Goal: Information Seeking & Learning: Learn about a topic

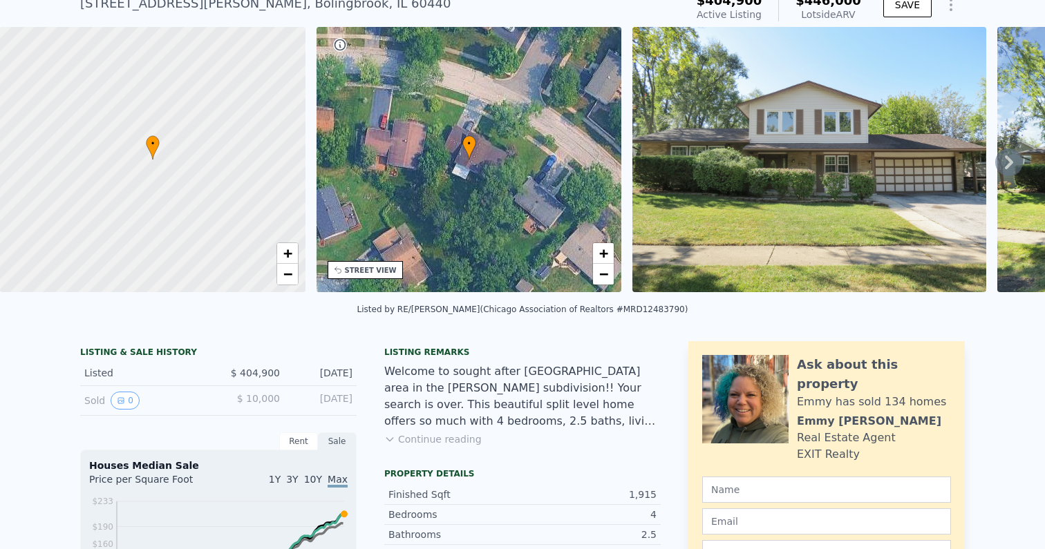
scroll to position [60, 0]
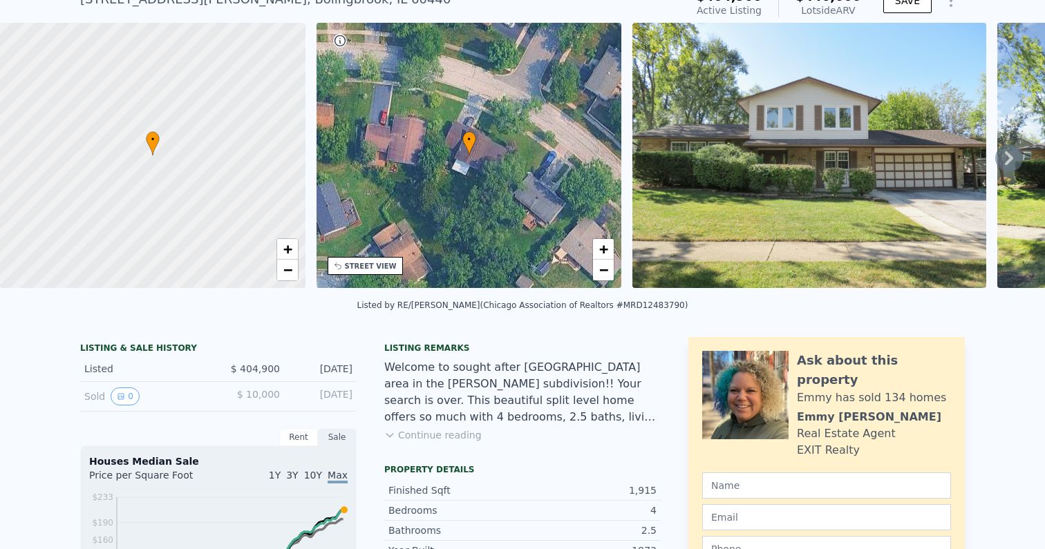
click at [205, 404] on div "Sold 0" at bounding box center [145, 397] width 123 height 18
click at [155, 348] on div "LISTING & SALE HISTORY" at bounding box center [218, 350] width 276 height 14
drag, startPoint x: 155, startPoint y: 348, endPoint x: 175, endPoint y: 398, distance: 54.5
click at [175, 398] on div "LISTING & SALE HISTORY Listed $ 404,900 Sep 28, 2025 Sold 0 $ 10,000 Jan 26, 19…" at bounding box center [218, 377] width 276 height 69
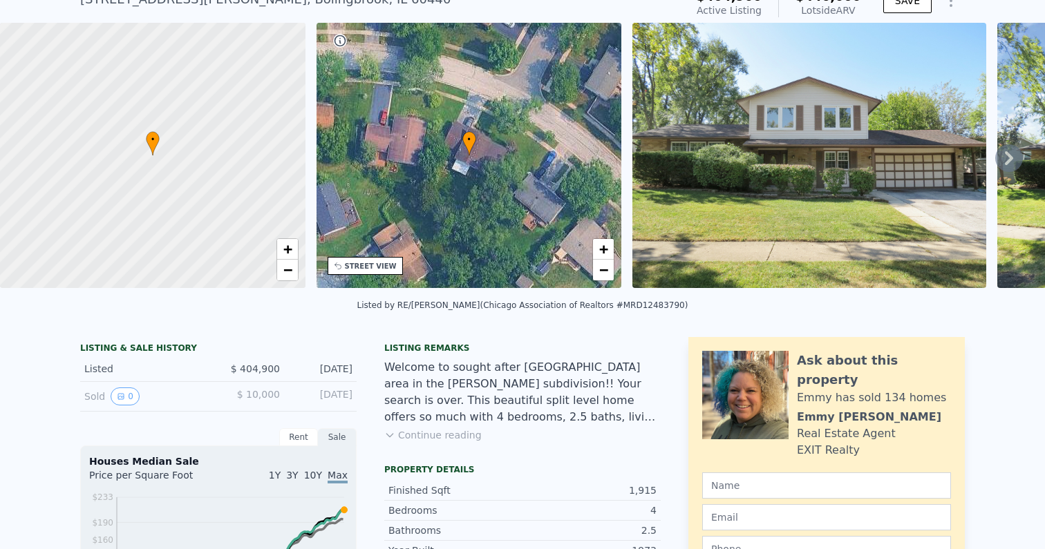
click at [254, 397] on span "$ 10,000" at bounding box center [258, 394] width 43 height 11
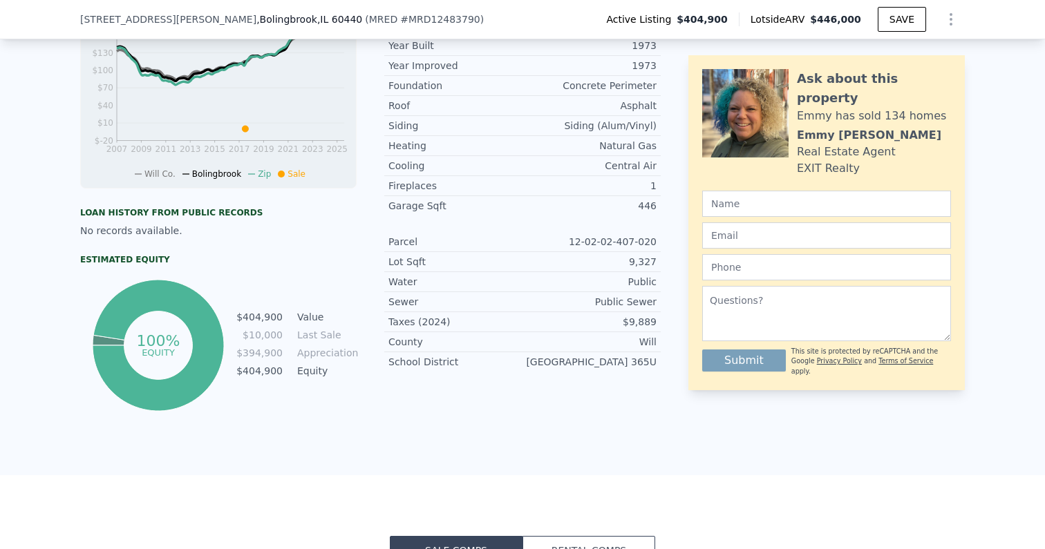
scroll to position [564, 0]
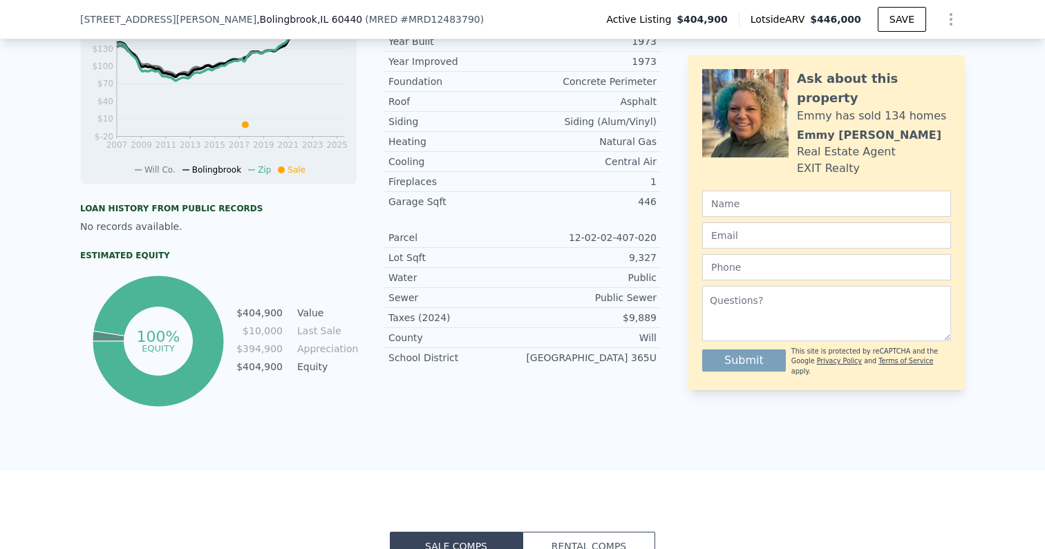
click at [322, 332] on td "Last Sale" at bounding box center [325, 330] width 62 height 15
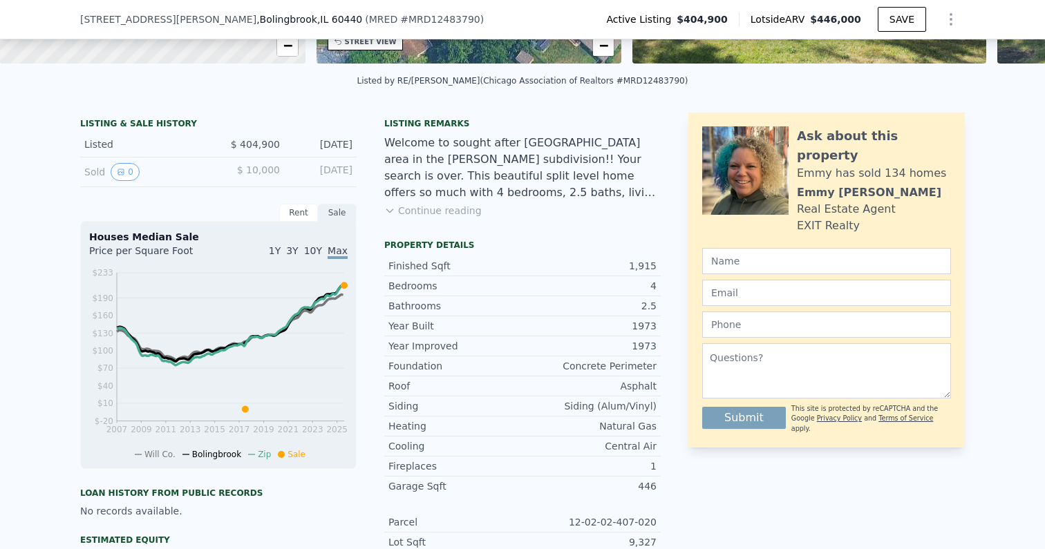
scroll to position [0, 0]
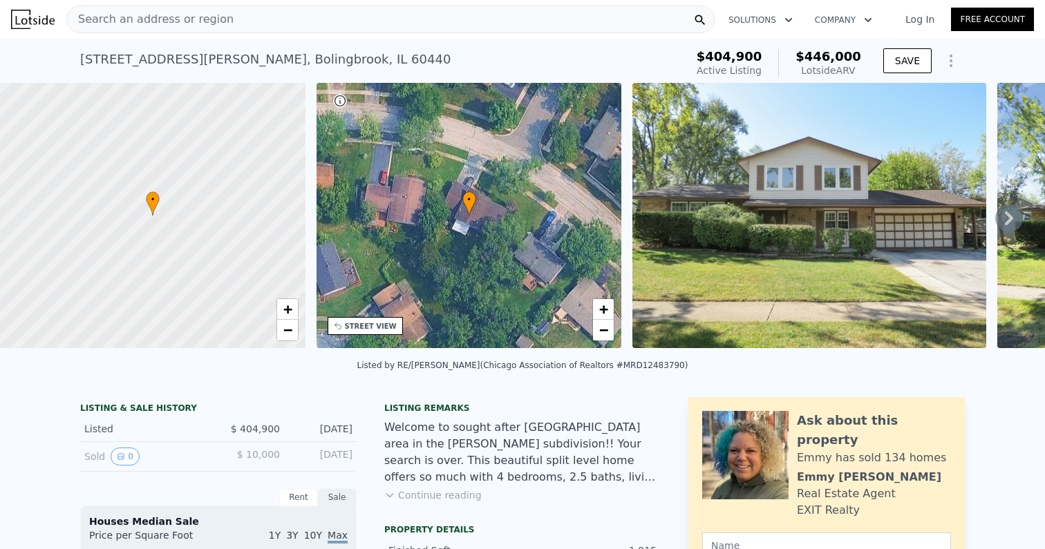
click at [47, 17] on img at bounding box center [33, 19] width 44 height 19
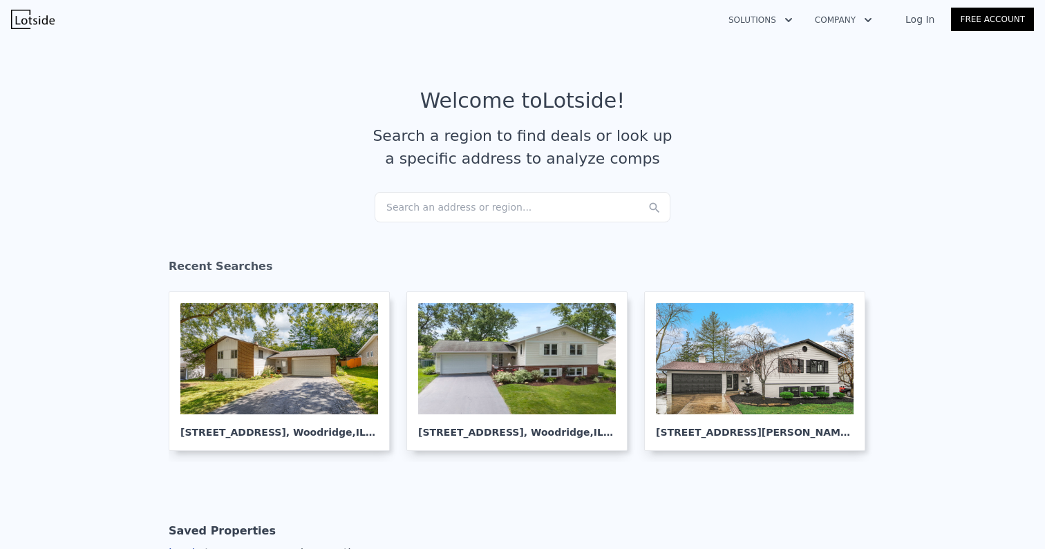
click at [770, 23] on button "Solutions" at bounding box center [760, 20] width 86 height 25
click at [764, 81] on link "Buyer Solutions" at bounding box center [794, 78] width 155 height 25
click at [459, 207] on div "Search an address or region..." at bounding box center [522, 207] width 296 height 30
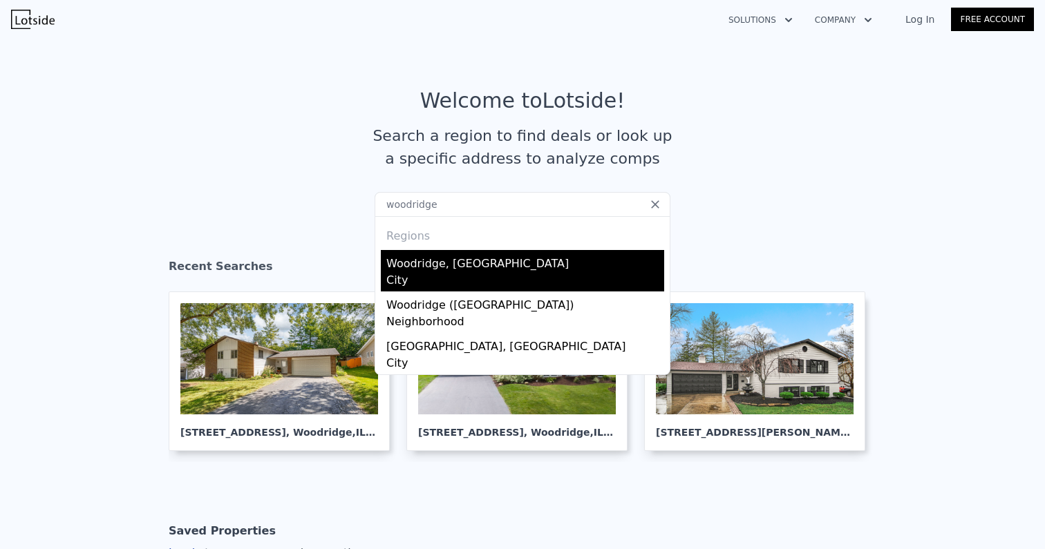
type input "woodridge"
click at [509, 258] on div "Woodridge, IL" at bounding box center [525, 261] width 278 height 22
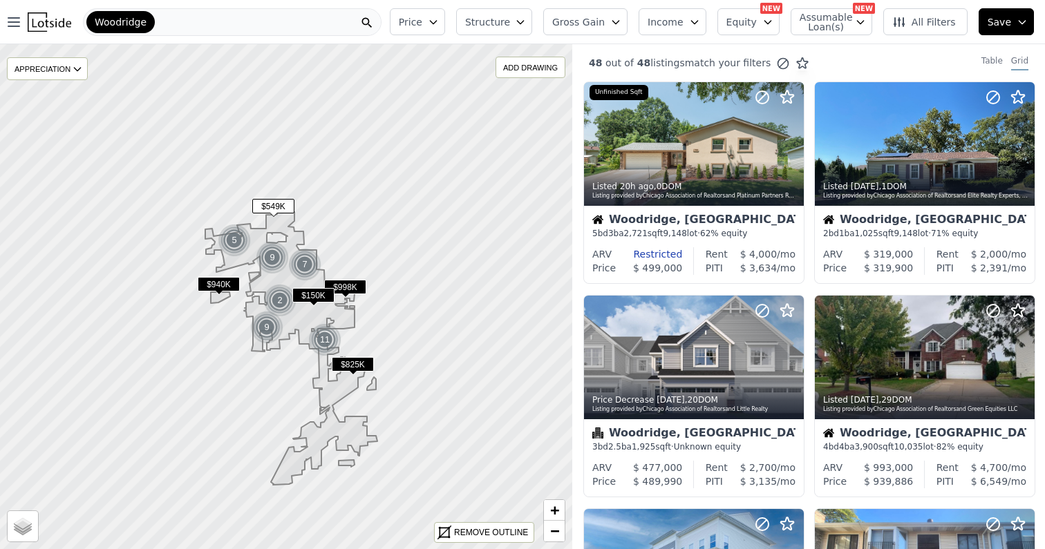
click at [422, 21] on span "Price" at bounding box center [410, 22] width 23 height 14
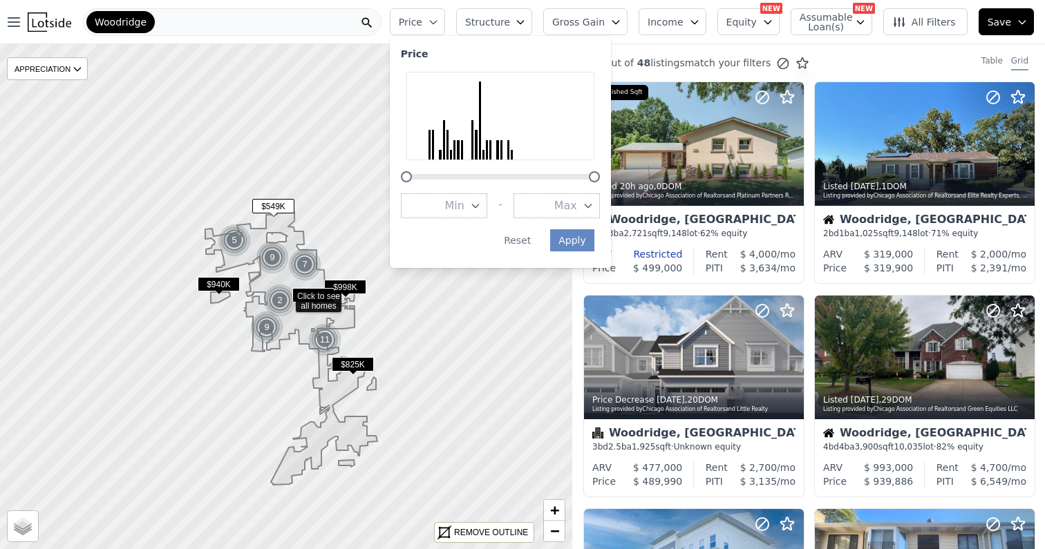
click at [690, 21] on button "Income" at bounding box center [672, 21] width 68 height 27
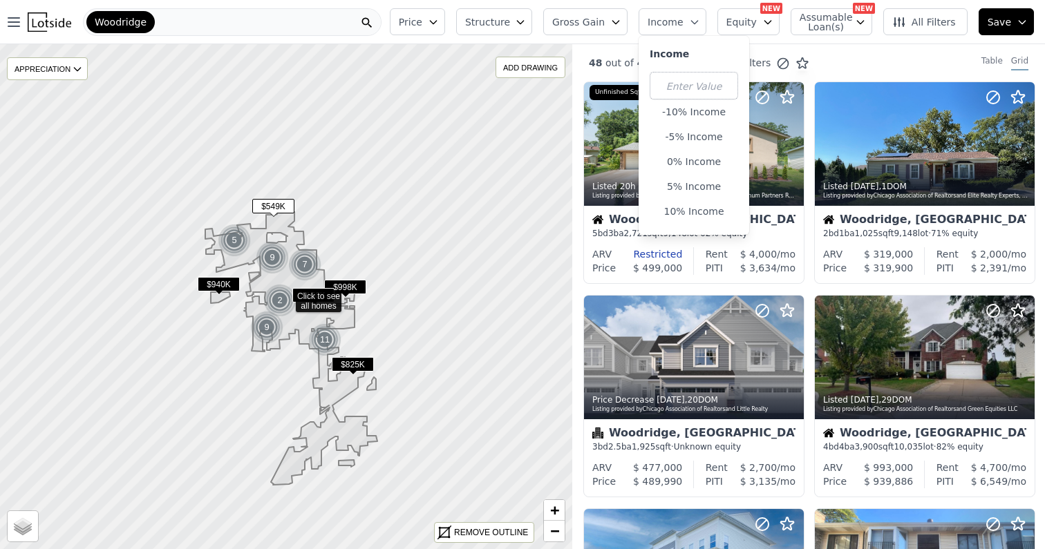
click at [857, 51] on div "48 out of 48 listings match your filters Table Grid" at bounding box center [808, 62] width 473 height 37
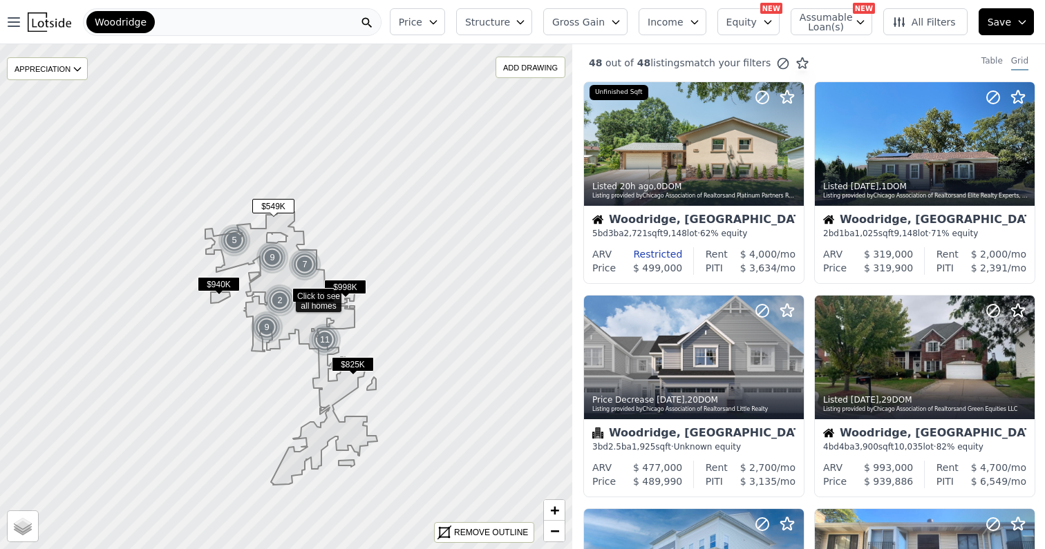
click at [445, 17] on button "Price" at bounding box center [417, 21] width 55 height 27
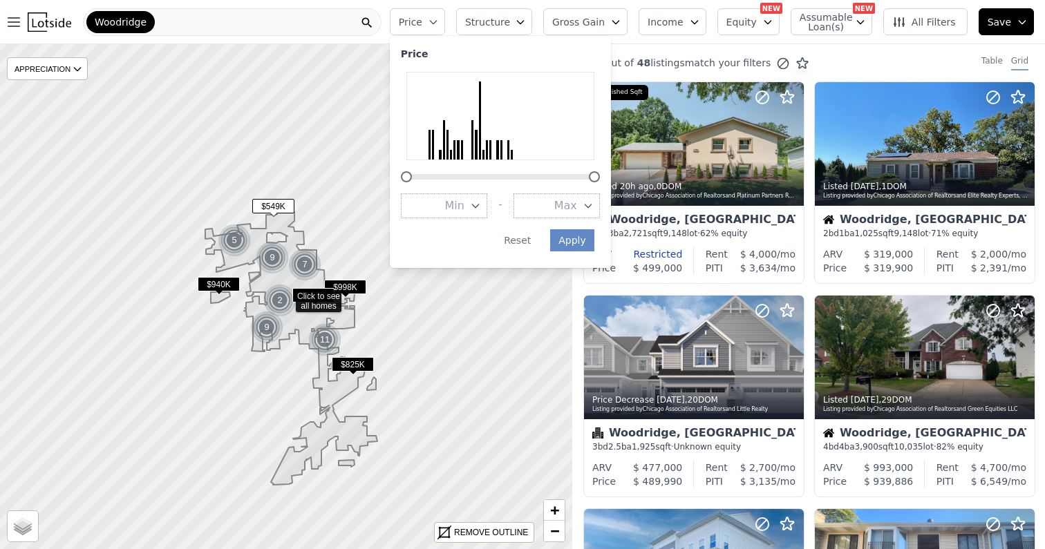
click at [587, 196] on button "Max" at bounding box center [556, 205] width 86 height 25
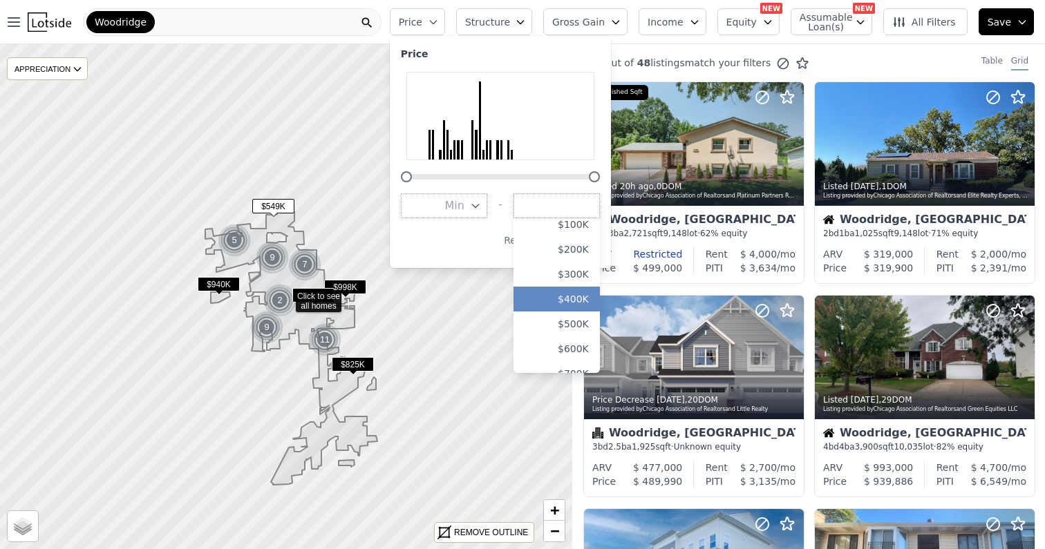
scroll to position [39, 0]
click at [582, 315] on button "$500K" at bounding box center [556, 315] width 86 height 25
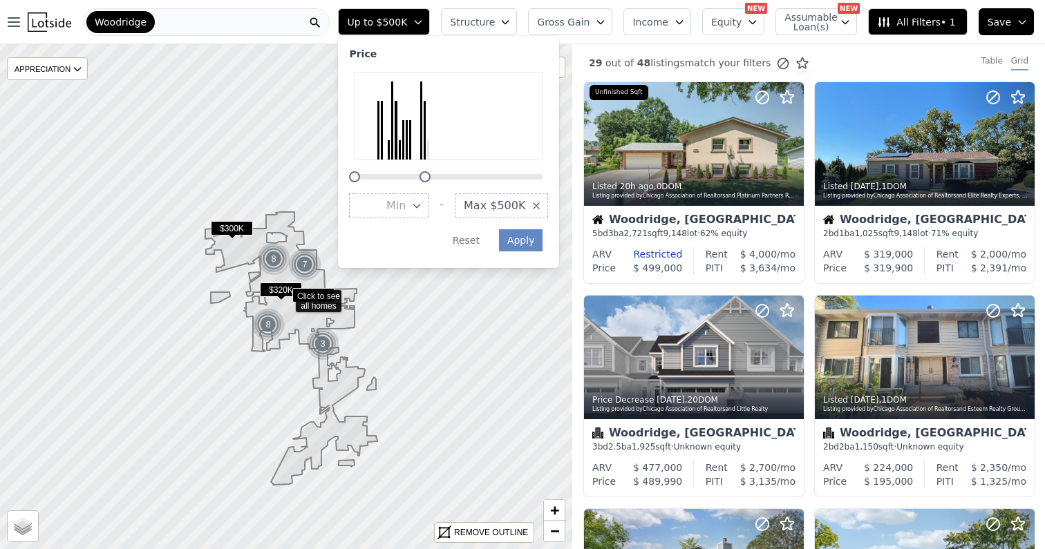
click at [864, 66] on div "29 out of 48 listings match your filters Table Grid" at bounding box center [808, 62] width 473 height 37
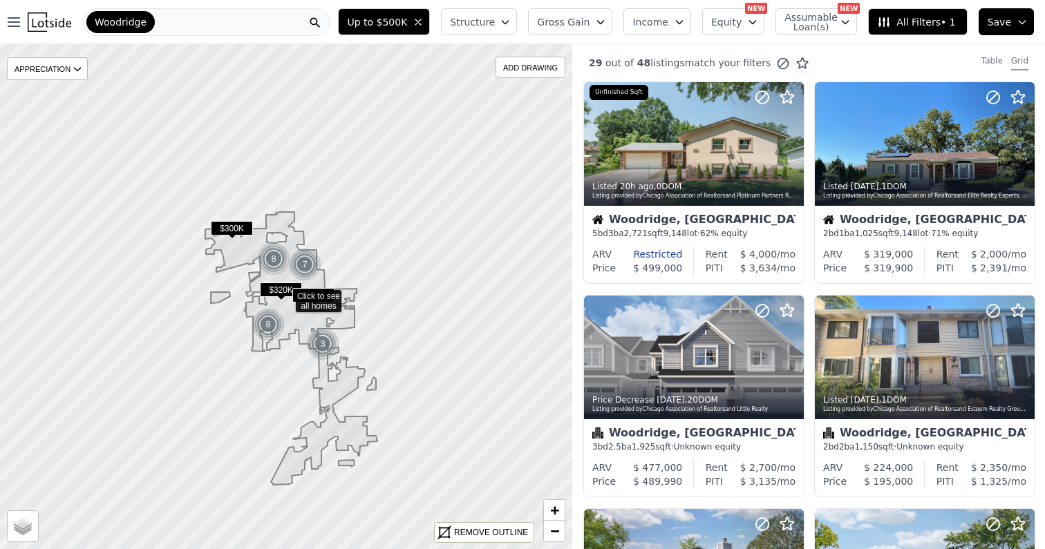
click at [931, 14] on button "All Filters • 1" at bounding box center [917, 21] width 99 height 27
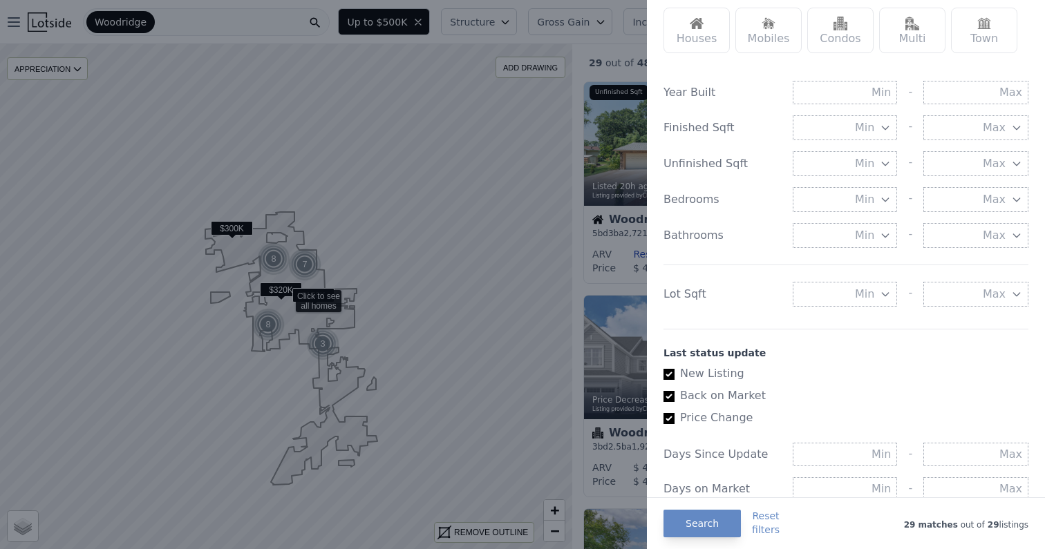
scroll to position [533, 0]
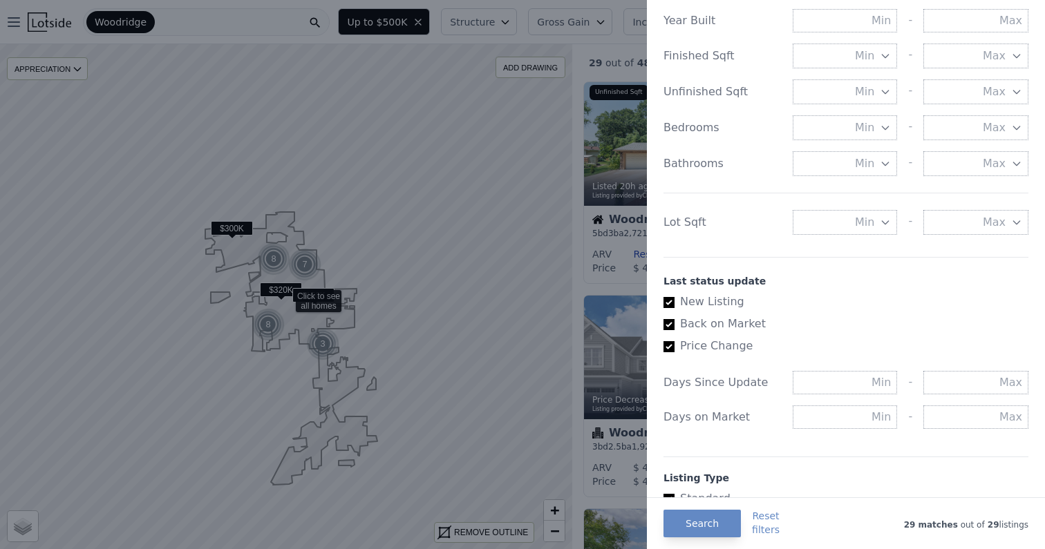
click at [880, 128] on icon "button" at bounding box center [885, 127] width 11 height 11
click at [866, 219] on button "3 beds" at bounding box center [844, 227] width 105 height 25
click at [863, 166] on span "Min" at bounding box center [864, 163] width 19 height 17
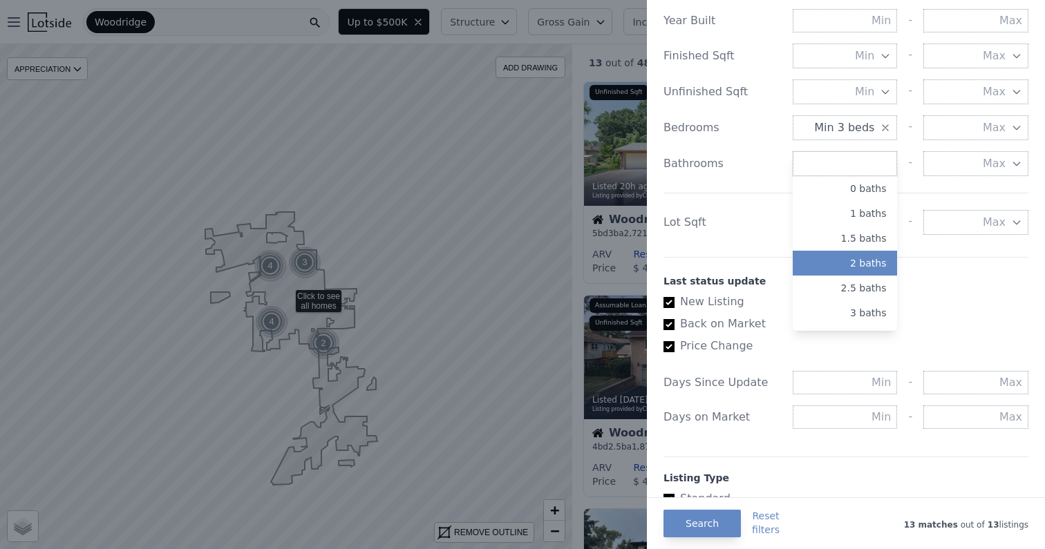
click at [842, 256] on button "2 baths" at bounding box center [844, 263] width 105 height 25
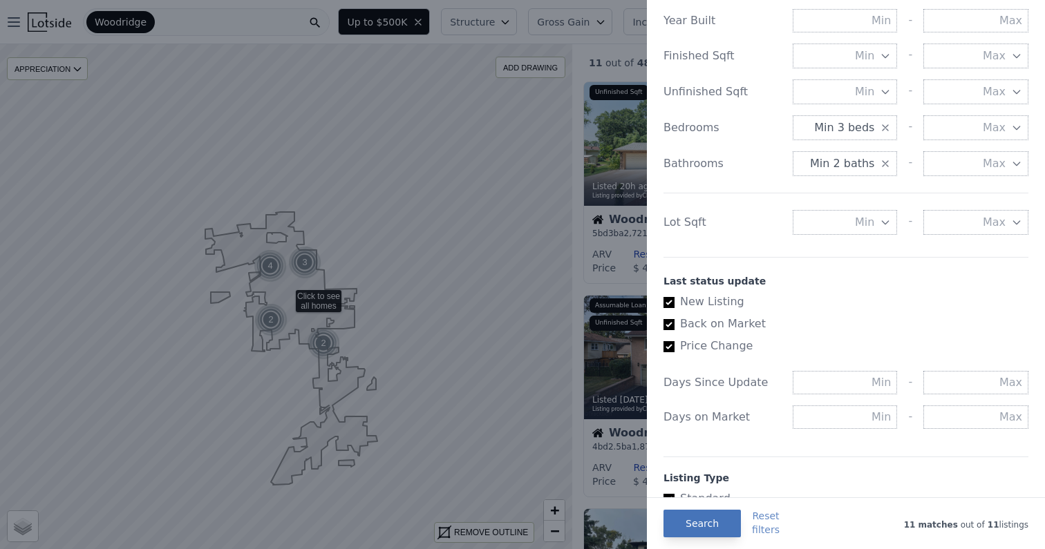
click at [708, 520] on button "Search" at bounding box center [701, 524] width 77 height 28
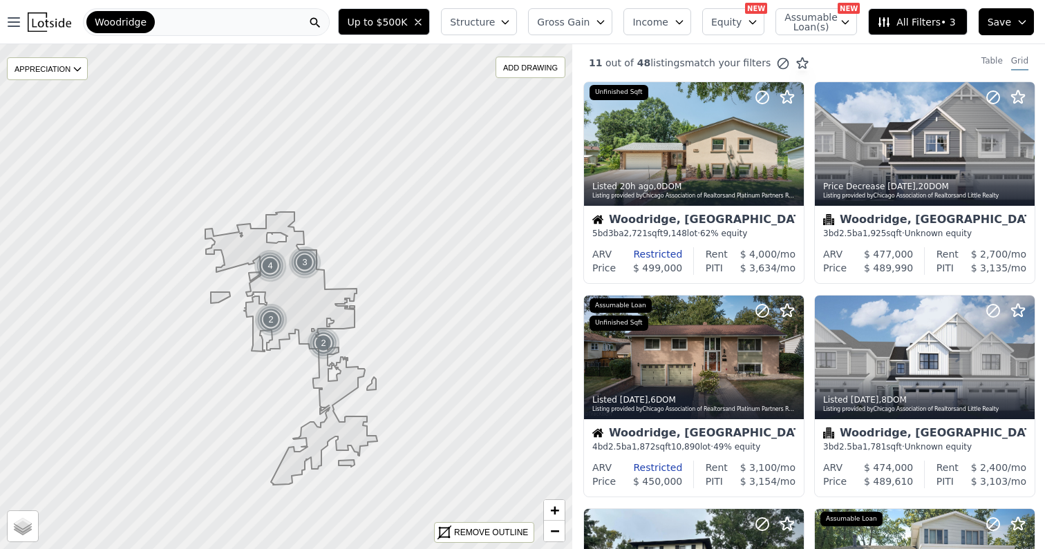
click at [266, 22] on div "Woodridge" at bounding box center [206, 22] width 247 height 28
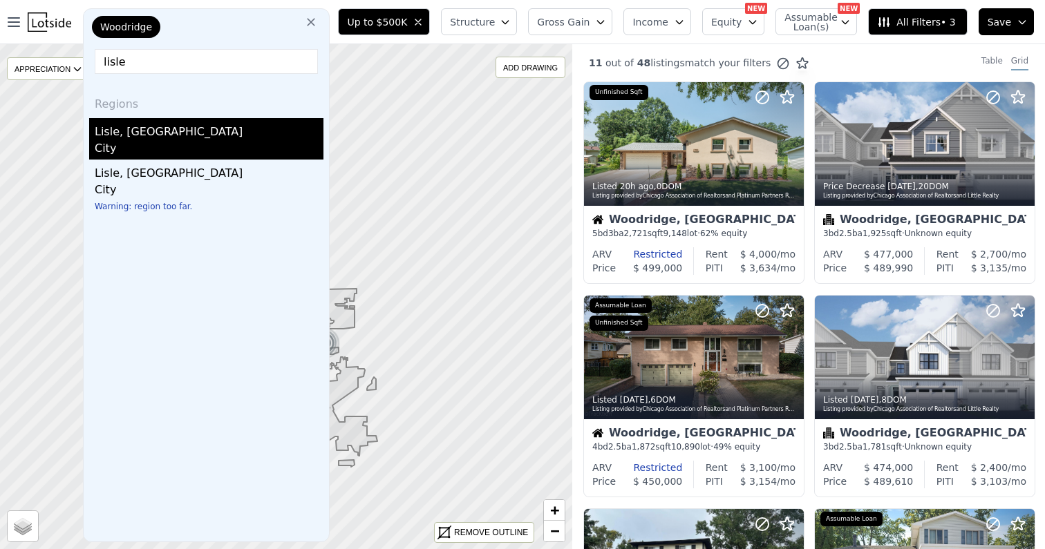
type input "lisle"
click at [200, 129] on div "Lisle, IL" at bounding box center [209, 129] width 229 height 22
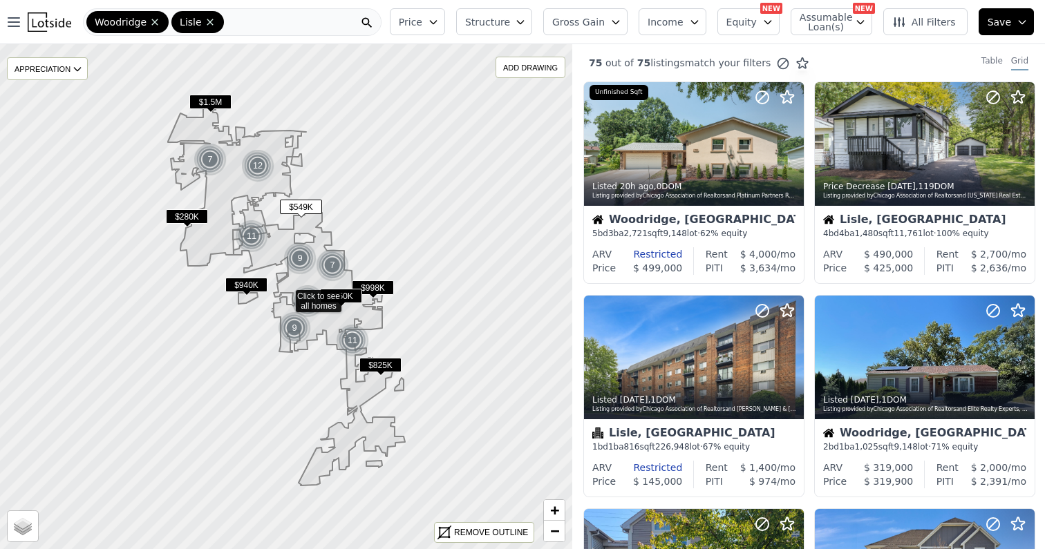
click at [254, 21] on div "Woodridge Lisle" at bounding box center [232, 22] width 298 height 28
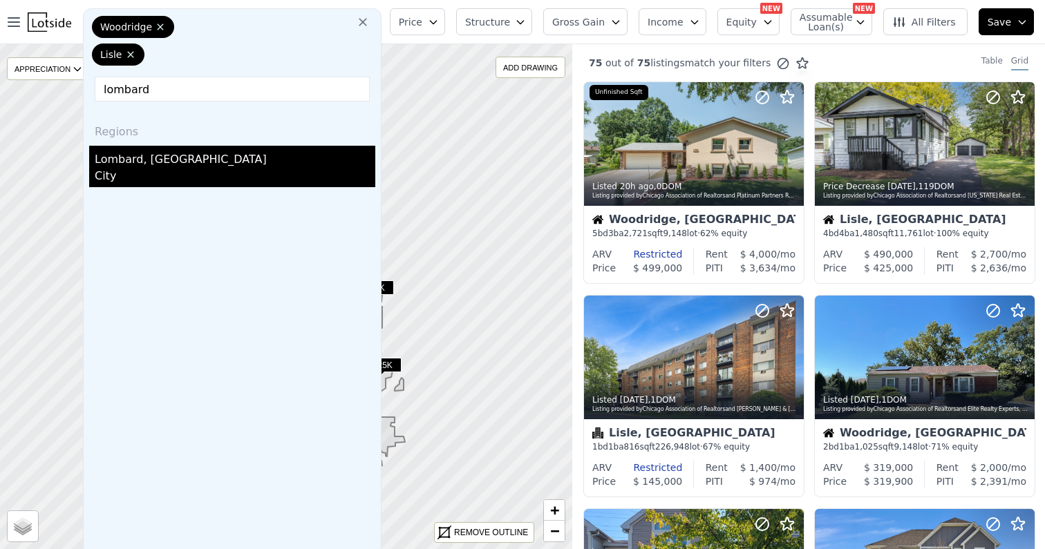
type input "lombard"
click at [190, 146] on div "Lombard, IL" at bounding box center [235, 157] width 281 height 22
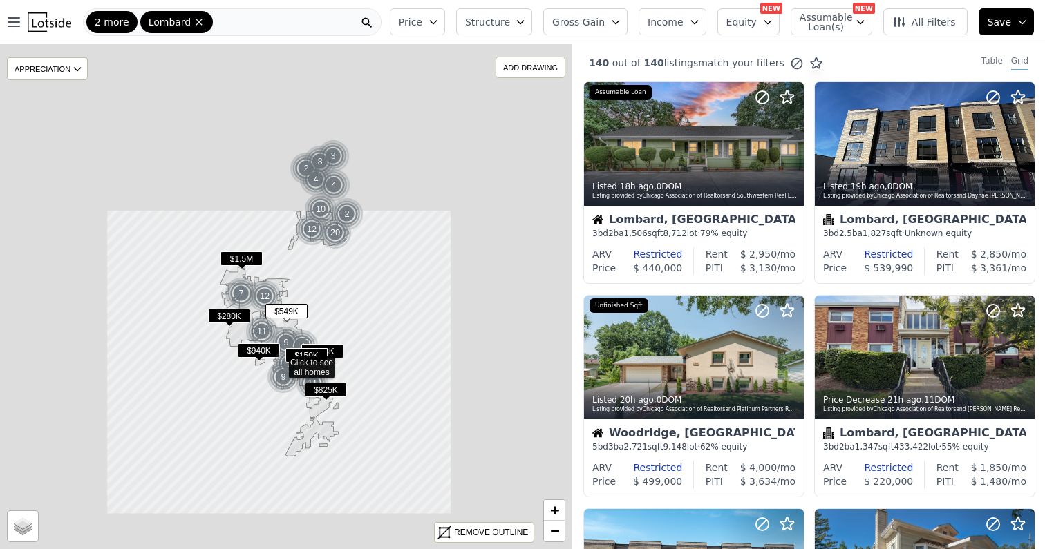
click at [263, 23] on div "2 more Lombard" at bounding box center [232, 22] width 298 height 28
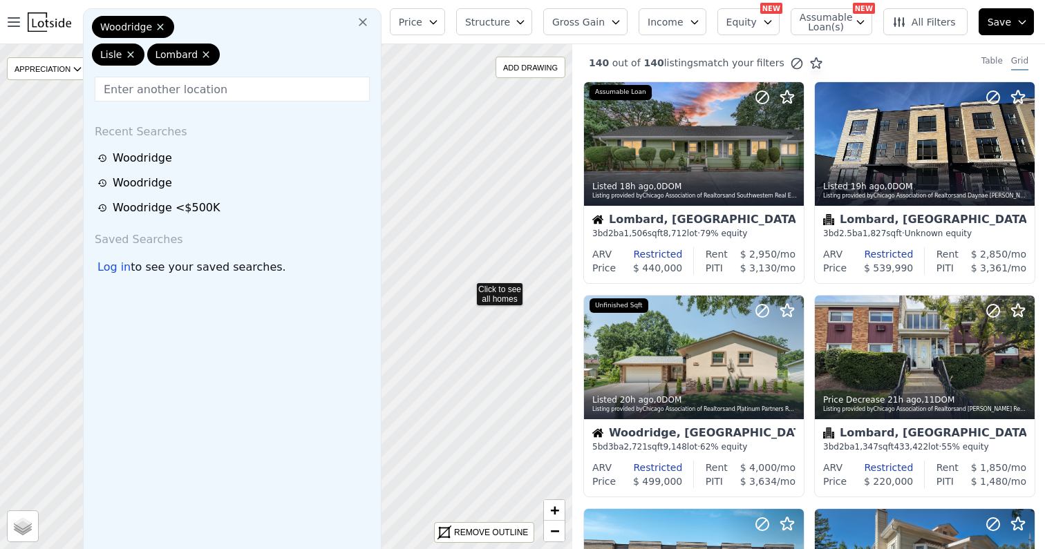
click at [459, 293] on icon at bounding box center [286, 297] width 691 height 610
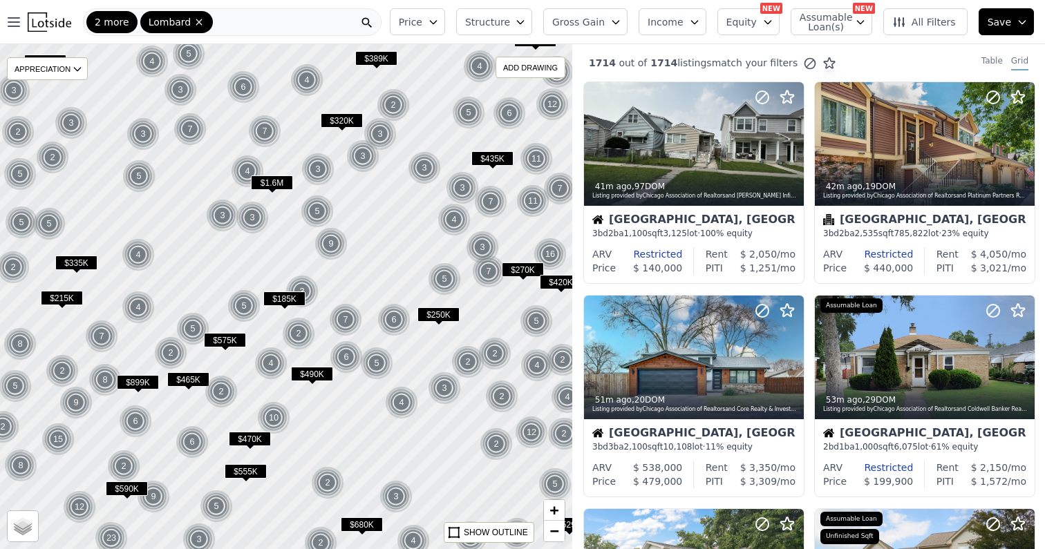
click at [291, 19] on div "2 more Lombard" at bounding box center [232, 22] width 298 height 28
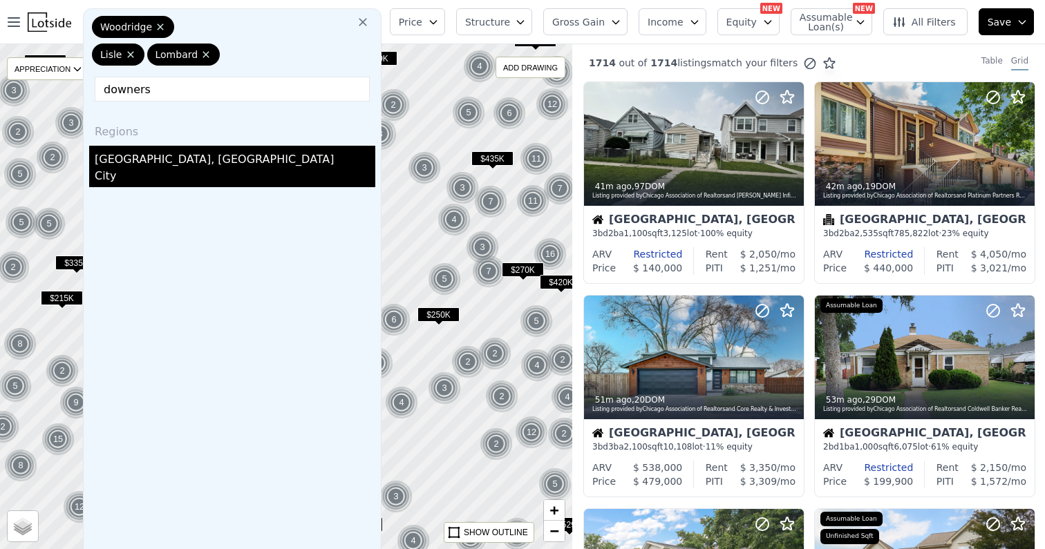
type input "downers"
click at [205, 159] on div "Downers Grove, IL" at bounding box center [235, 157] width 281 height 22
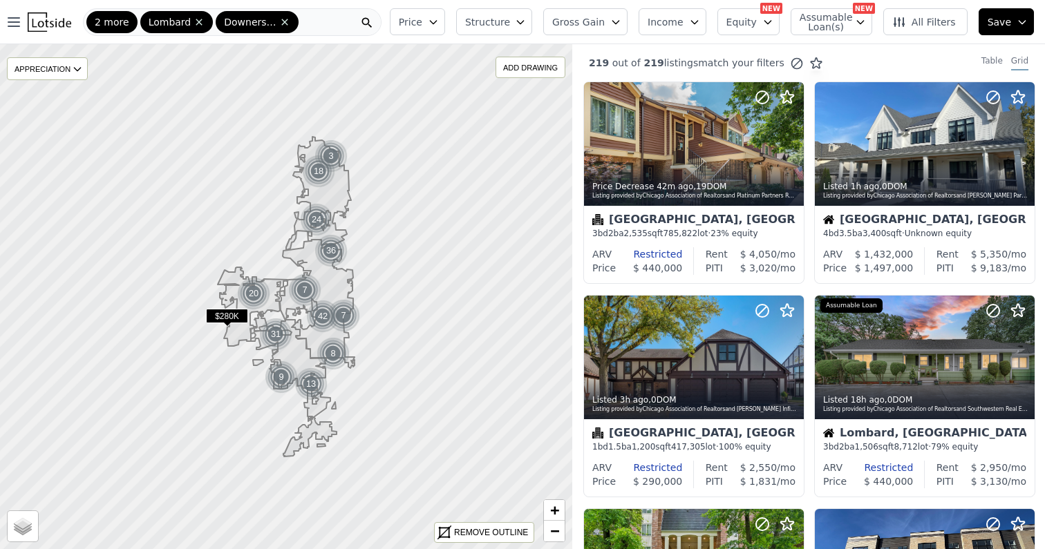
click at [305, 19] on div "2 more Lombard Downers Grove" at bounding box center [232, 22] width 298 height 28
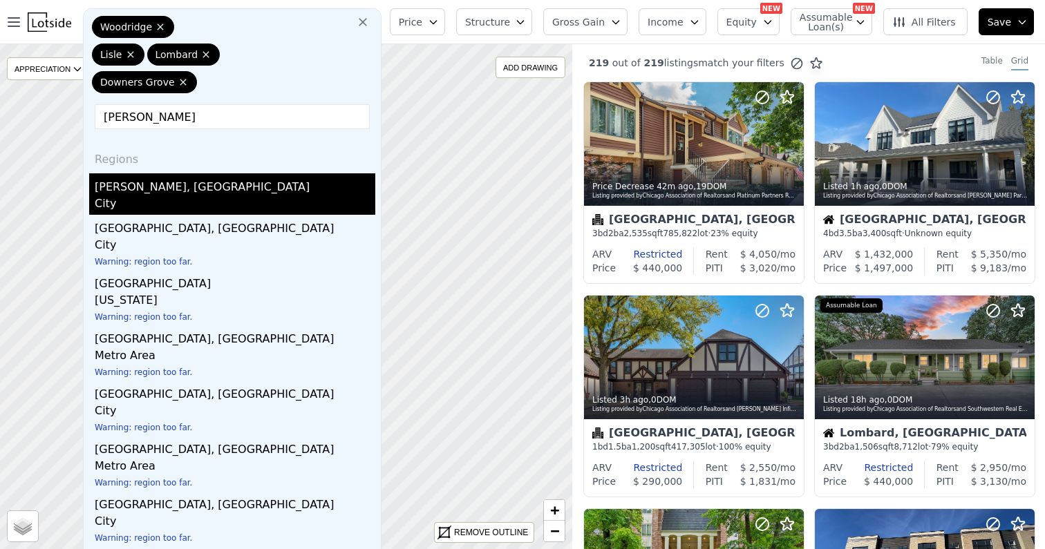
type input "glen ell"
click at [241, 200] on div "City" at bounding box center [235, 205] width 281 height 19
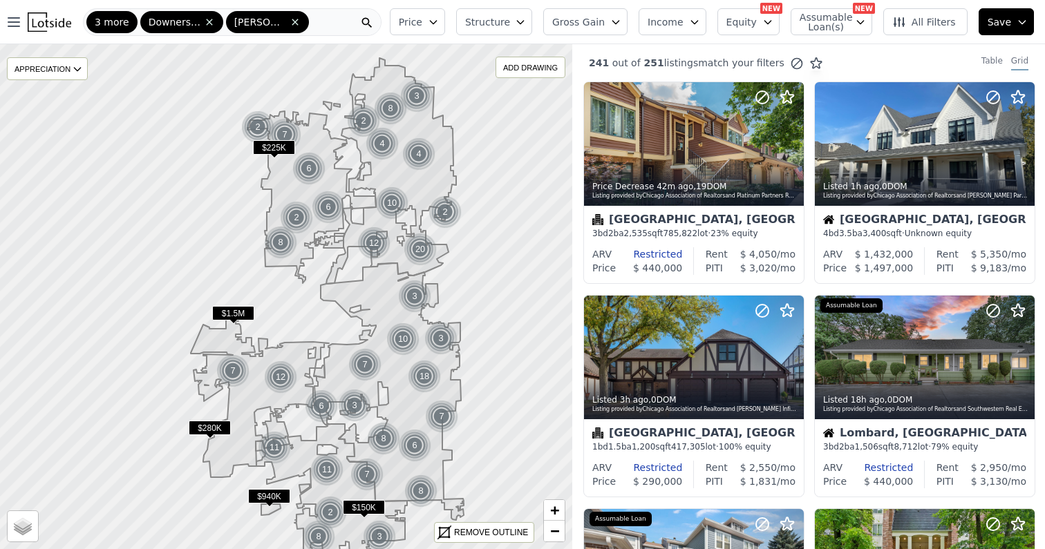
click at [335, 16] on div "3 more Downers Grove Glen Ellyn" at bounding box center [232, 22] width 298 height 28
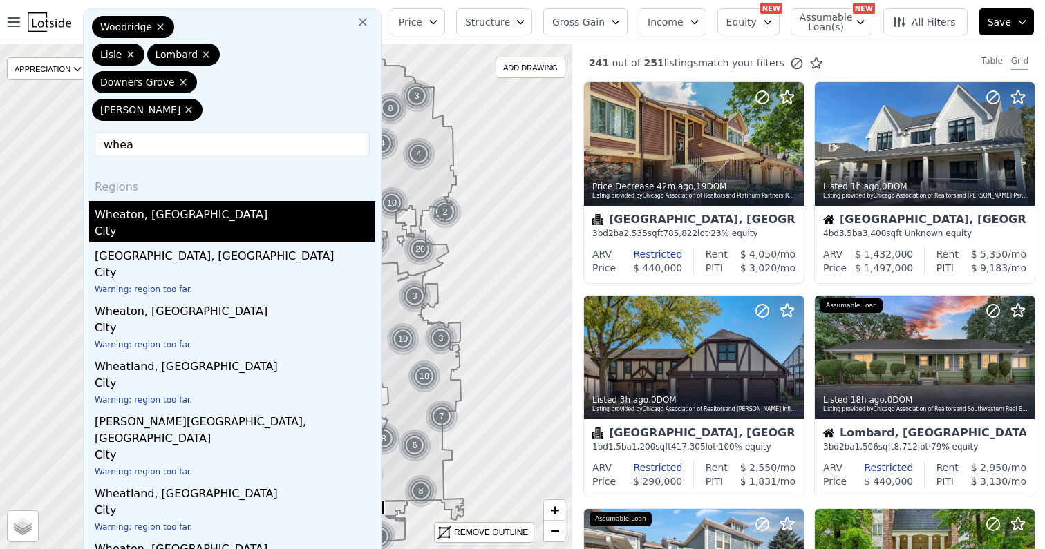
type input "whea"
click at [276, 204] on div "Wheaton, IL" at bounding box center [235, 212] width 281 height 22
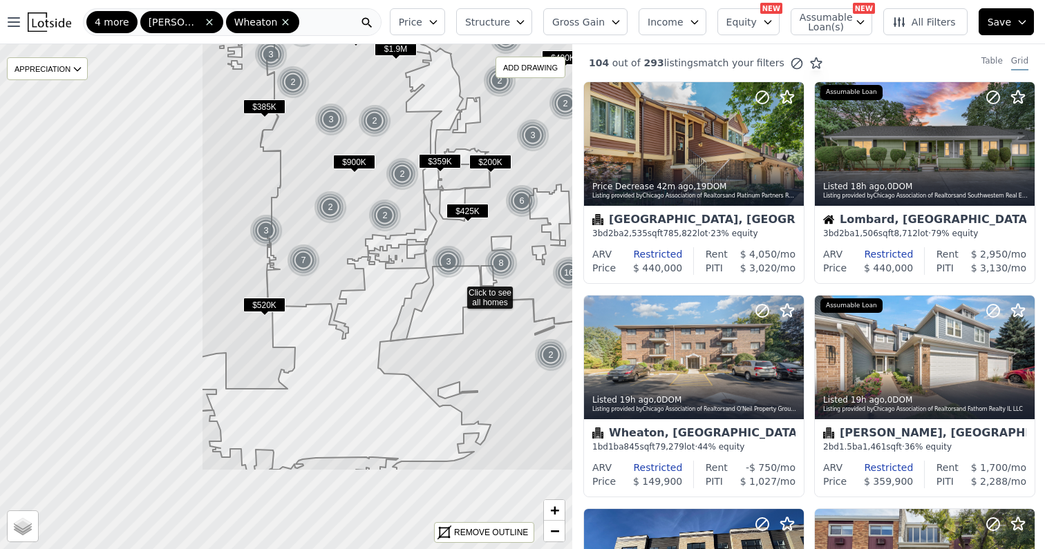
drag, startPoint x: 198, startPoint y: 421, endPoint x: 457, endPoint y: 292, distance: 289.8
click at [457, 292] on icon at bounding box center [545, 167] width 691 height 610
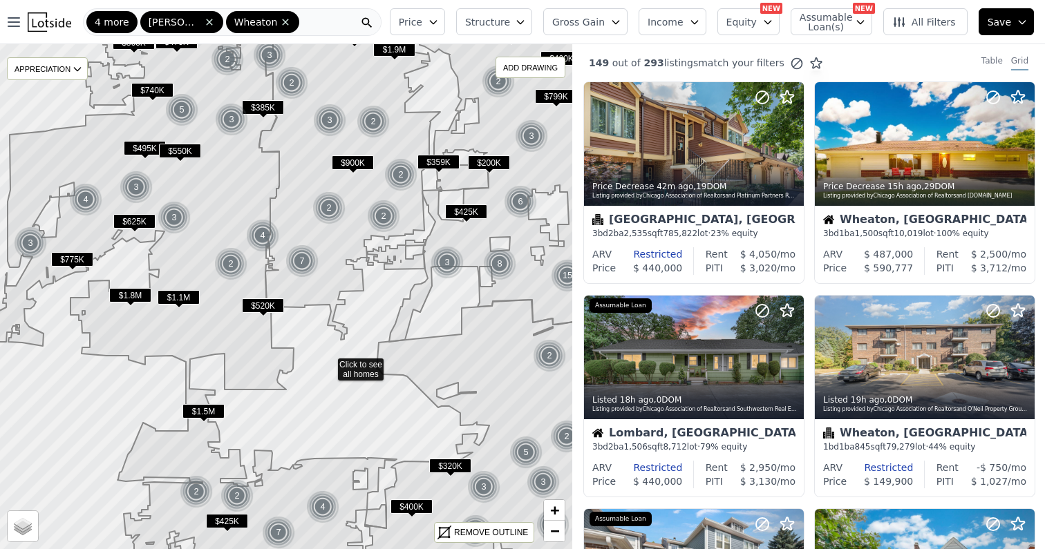
click at [328, 363] on icon at bounding box center [286, 297] width 691 height 610
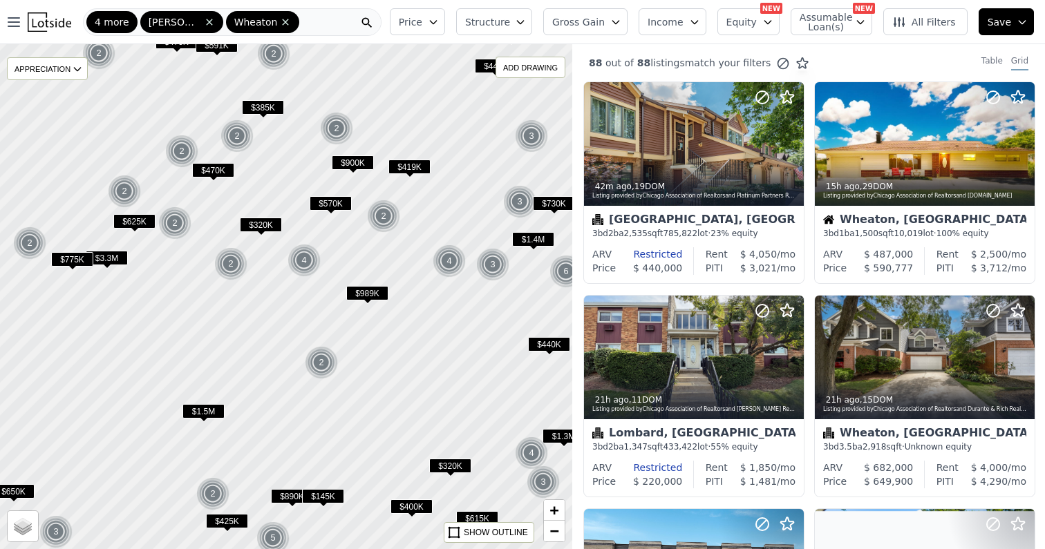
click at [313, 17] on div "4 more Glen Ellyn Wheaton" at bounding box center [232, 22] width 298 height 28
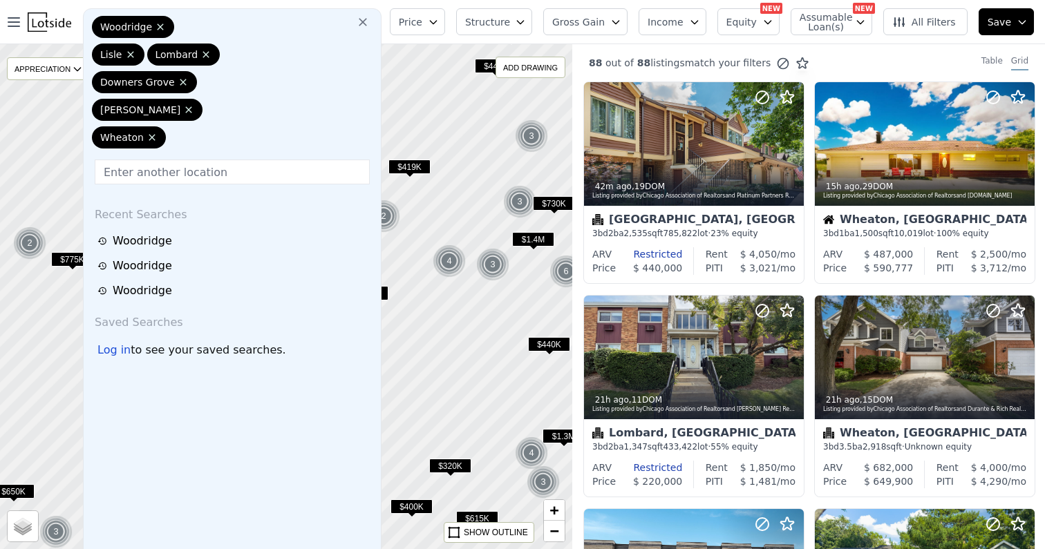
click at [432, 316] on div at bounding box center [286, 297] width 687 height 606
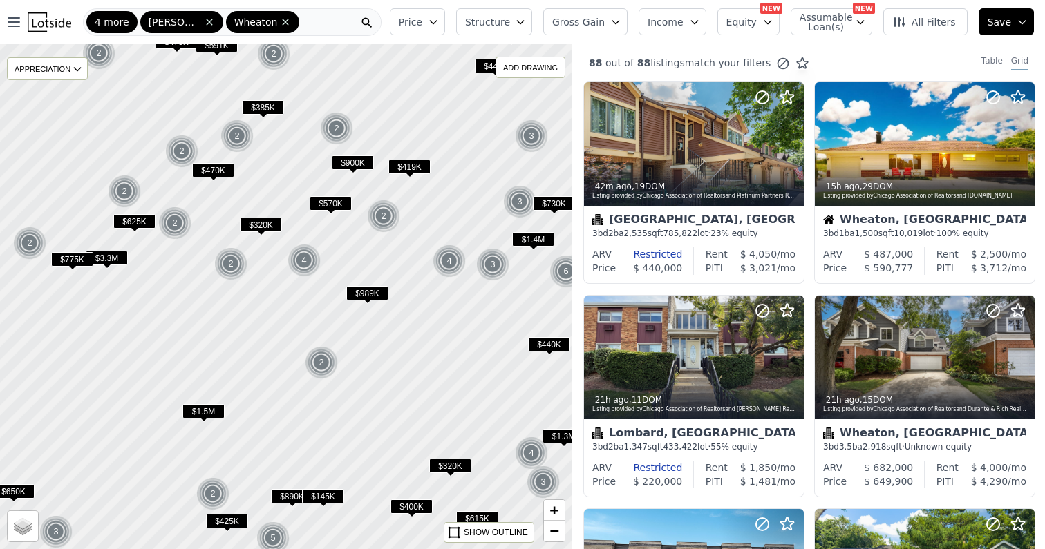
click at [319, 21] on div "4 more Glen Ellyn Wheaton" at bounding box center [232, 22] width 298 height 28
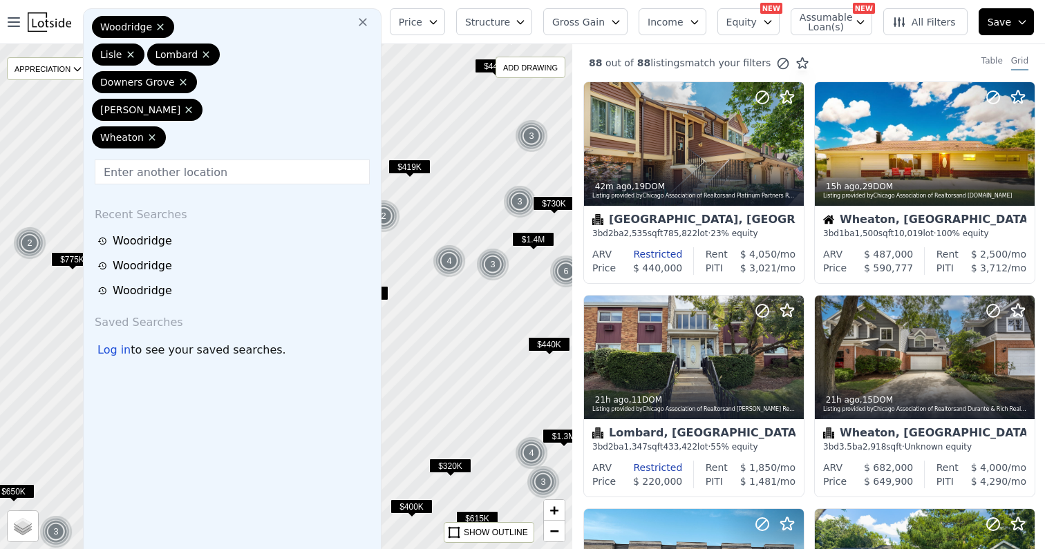
click at [286, 164] on input "text" at bounding box center [232, 172] width 275 height 25
click at [435, 343] on div at bounding box center [286, 297] width 687 height 606
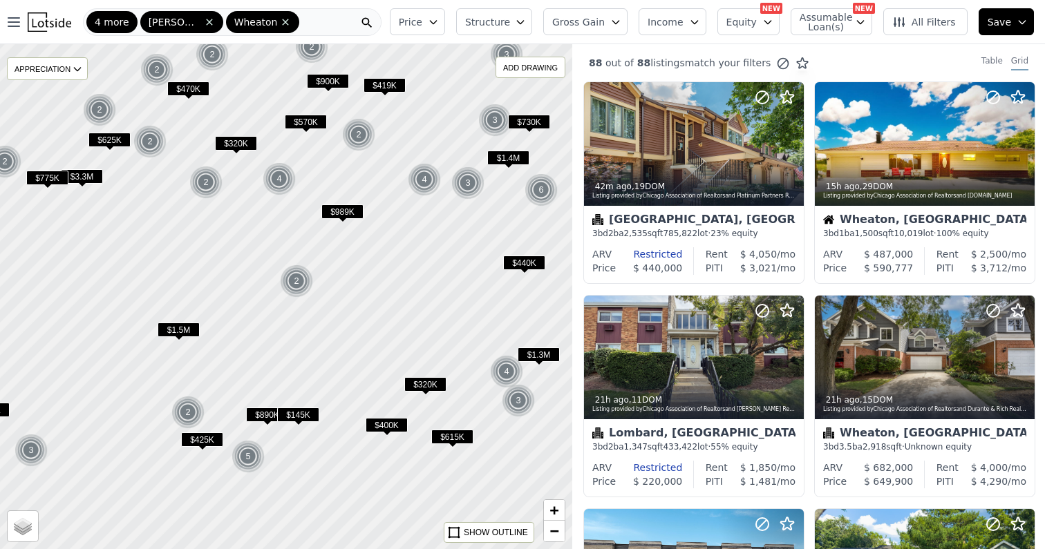
drag, startPoint x: 435, startPoint y: 344, endPoint x: 391, endPoint y: 197, distance: 153.5
click at [391, 197] on div at bounding box center [277, 268] width 687 height 606
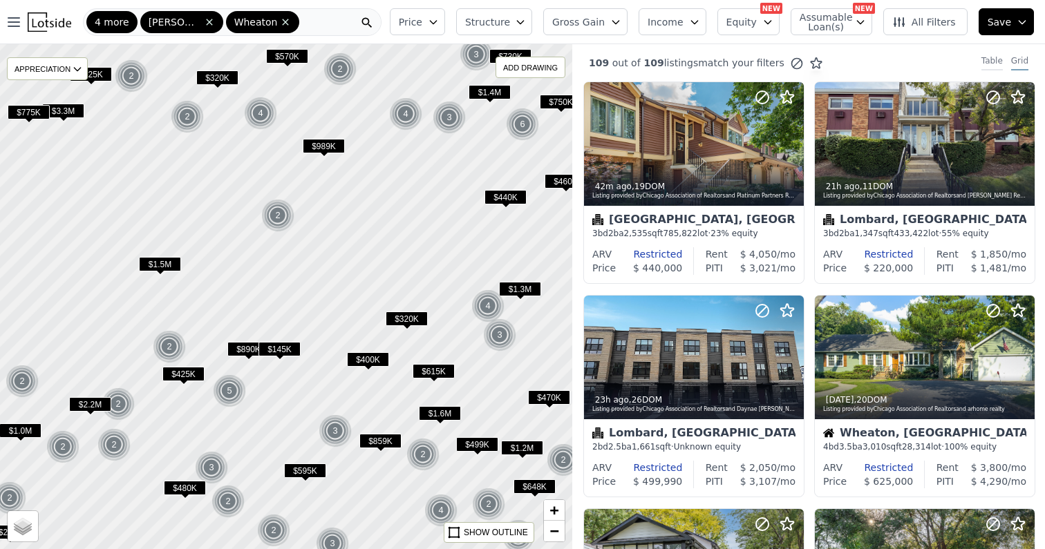
click at [982, 59] on div "Table" at bounding box center [991, 62] width 21 height 15
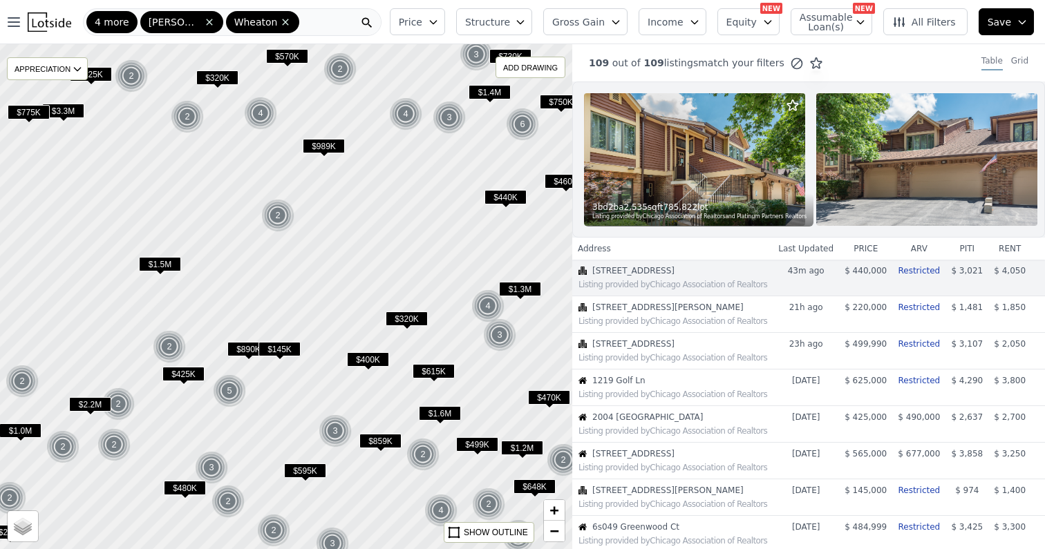
click at [1029, 59] on div "Table Grid" at bounding box center [1007, 62] width 75 height 15
click at [1020, 59] on div "Grid" at bounding box center [1019, 62] width 17 height 15
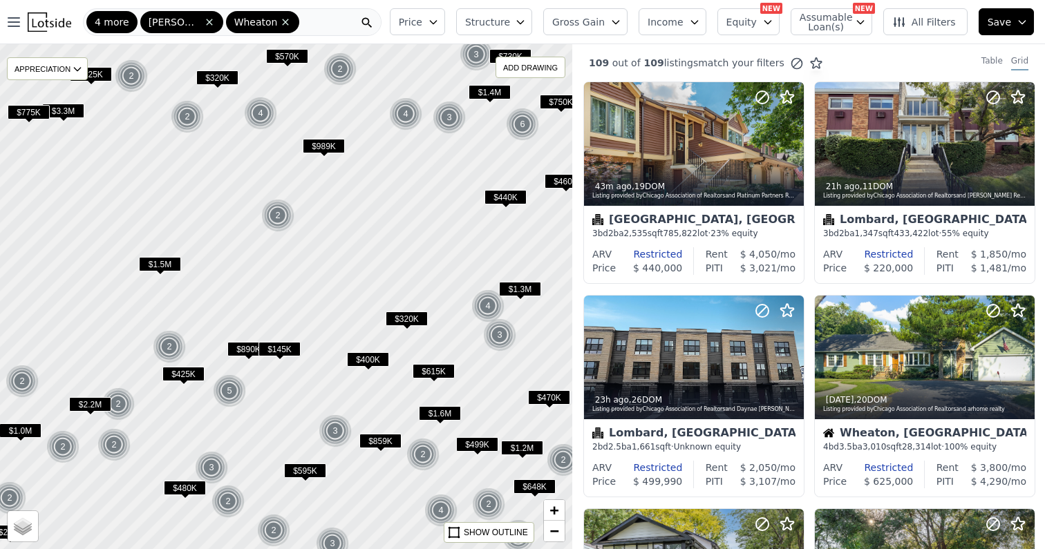
click at [905, 25] on icon at bounding box center [899, 22] width 14 height 14
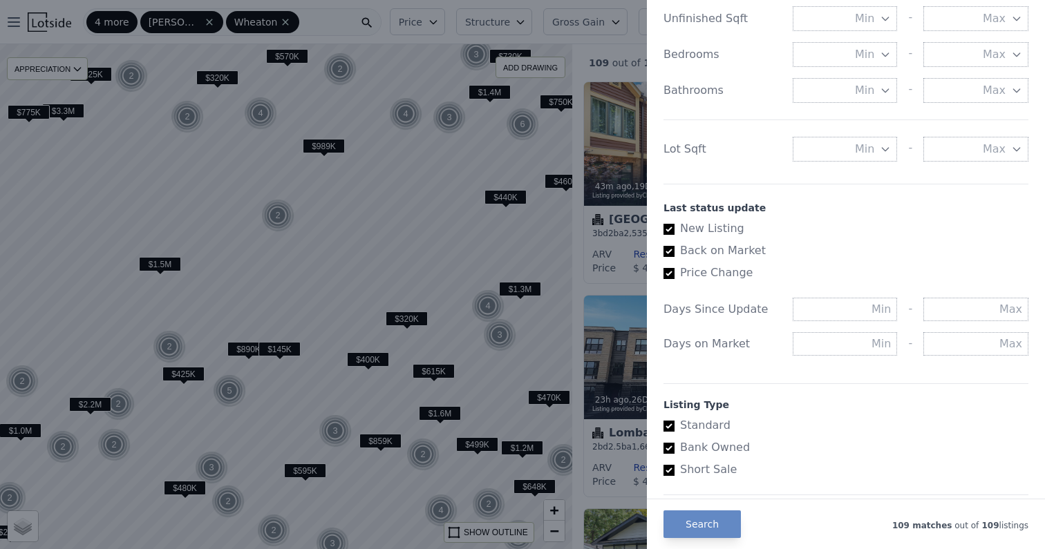
scroll to position [712, 0]
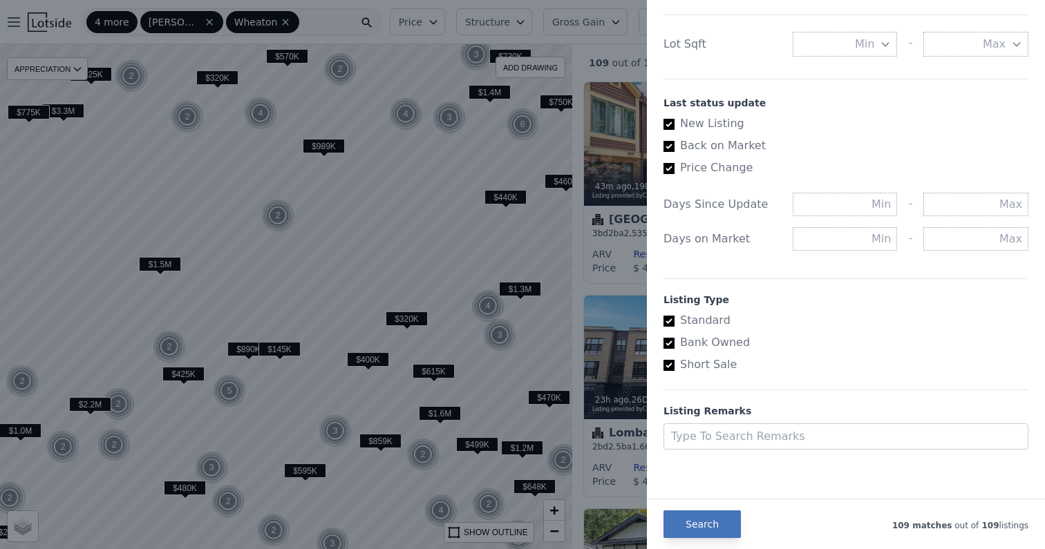
click at [711, 521] on button "Search" at bounding box center [701, 525] width 77 height 28
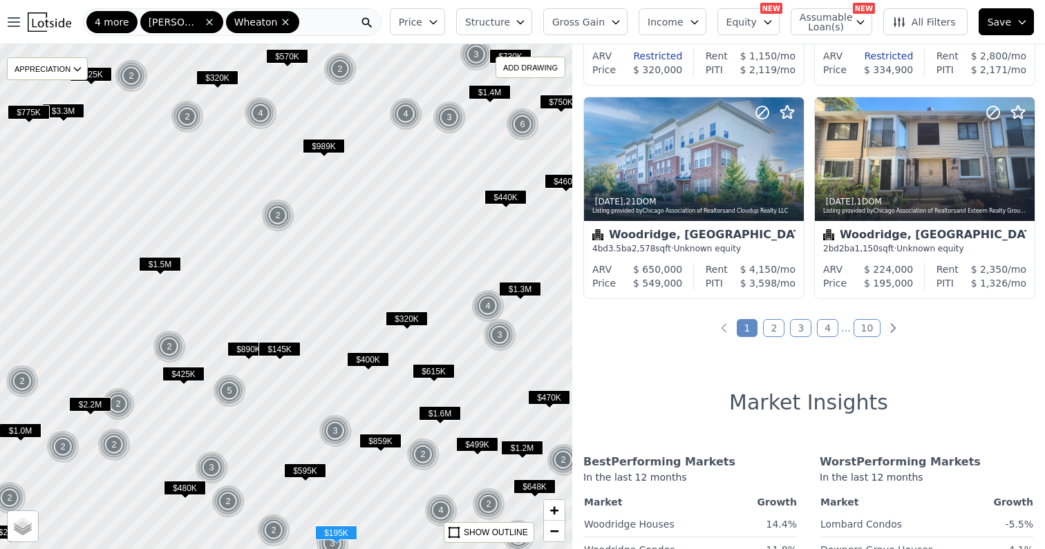
scroll to position [1053, 0]
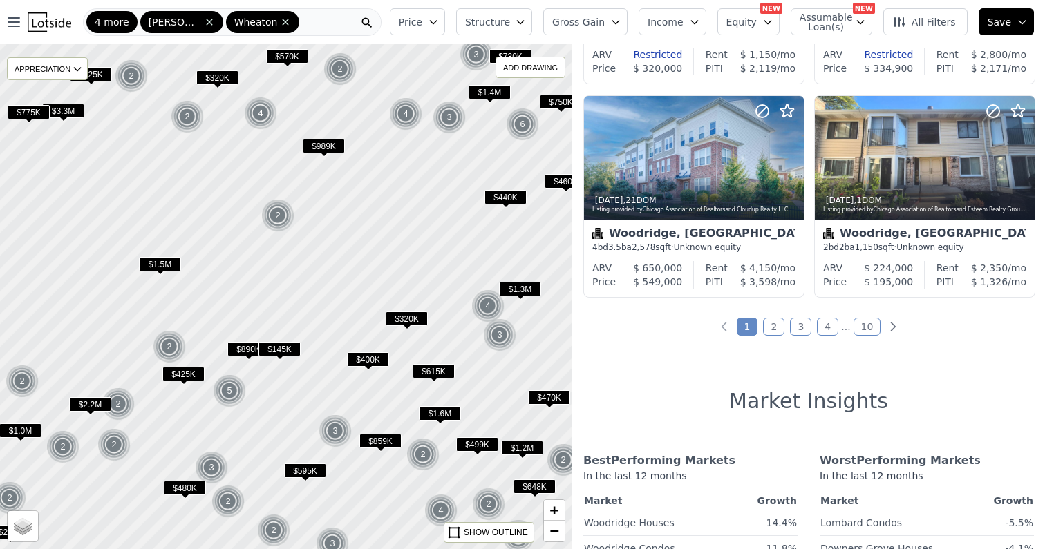
click at [772, 323] on link "2" at bounding box center [773, 327] width 21 height 18
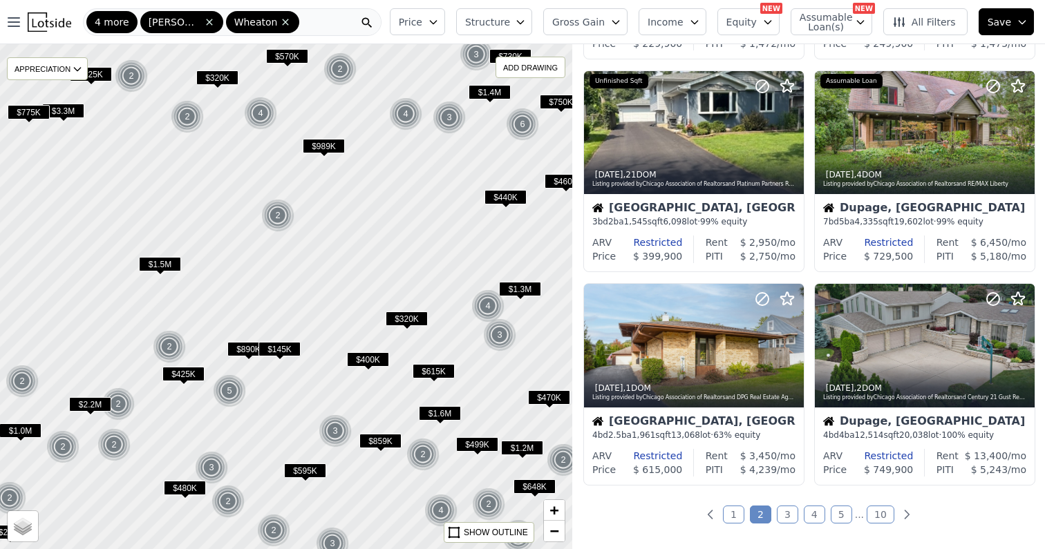
scroll to position [862, 0]
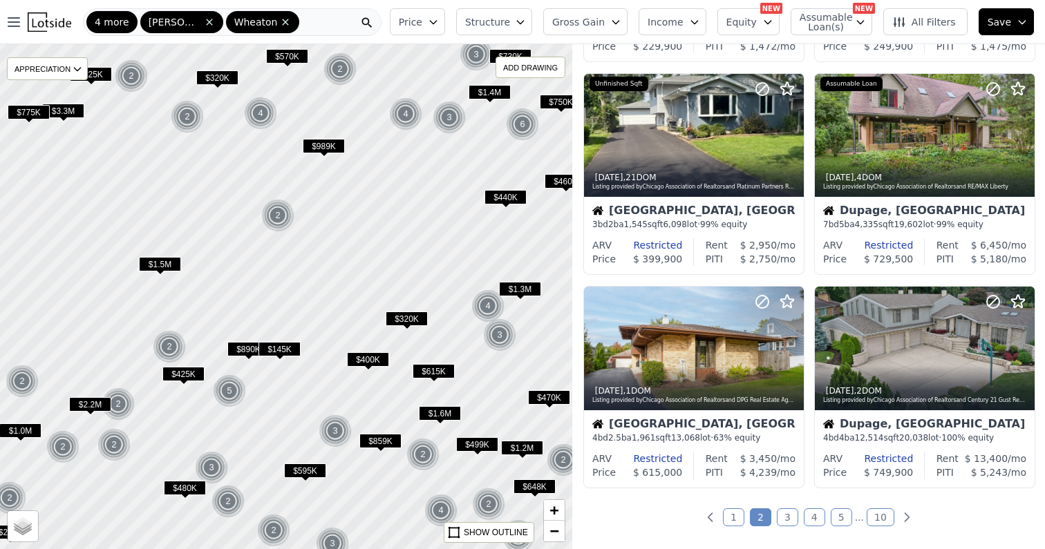
click at [420, 21] on span "Price" at bounding box center [410, 22] width 23 height 14
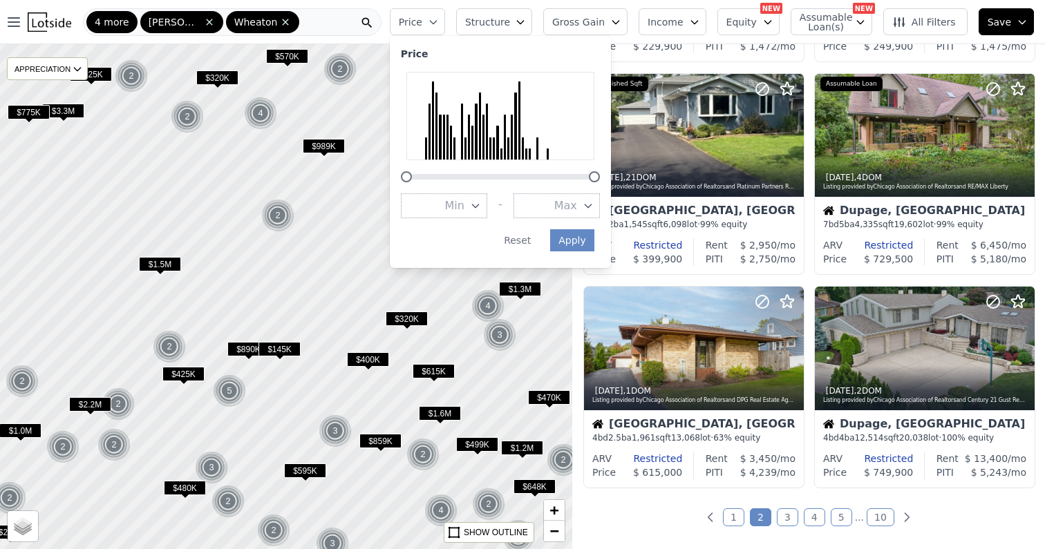
click at [577, 205] on span "Max" at bounding box center [565, 206] width 23 height 17
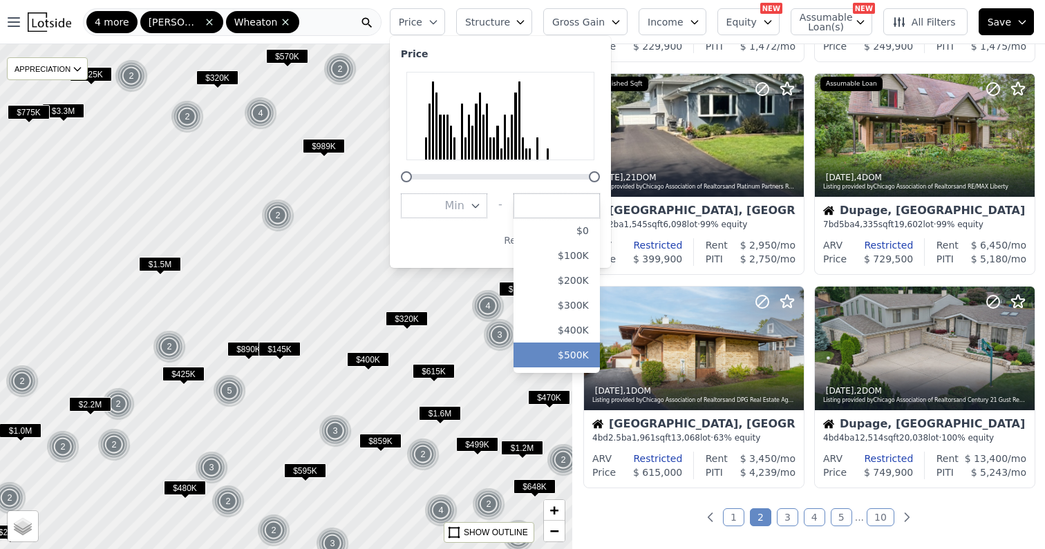
click at [583, 345] on button "$500K" at bounding box center [556, 355] width 86 height 25
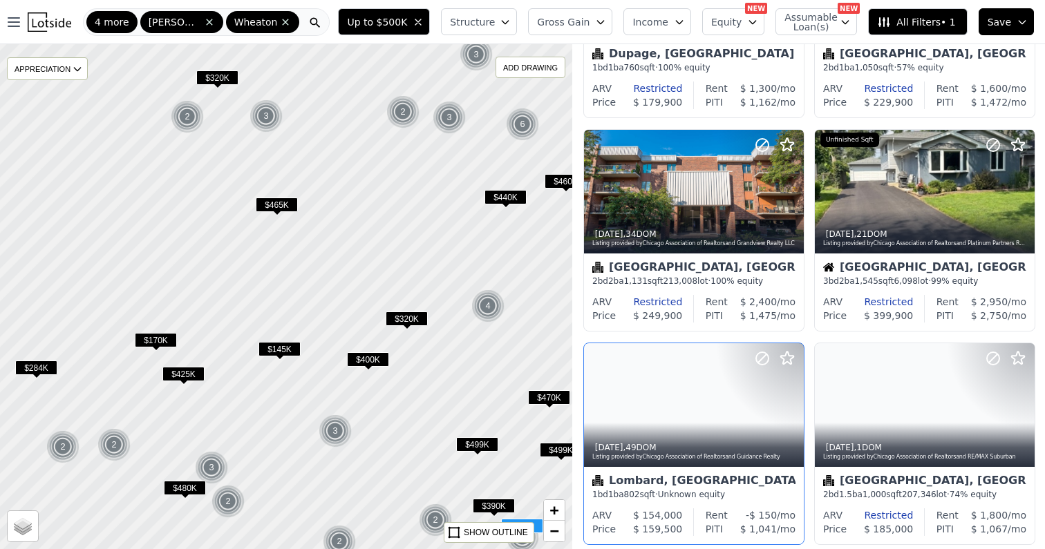
scroll to position [173, 0]
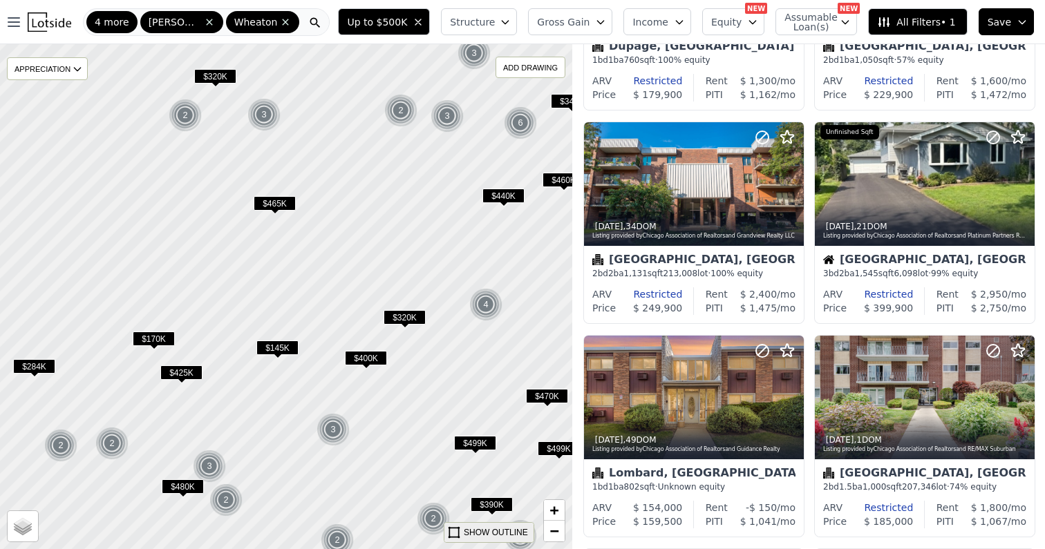
click at [484, 528] on div "SHOW OUTLINE" at bounding box center [496, 532] width 64 height 12
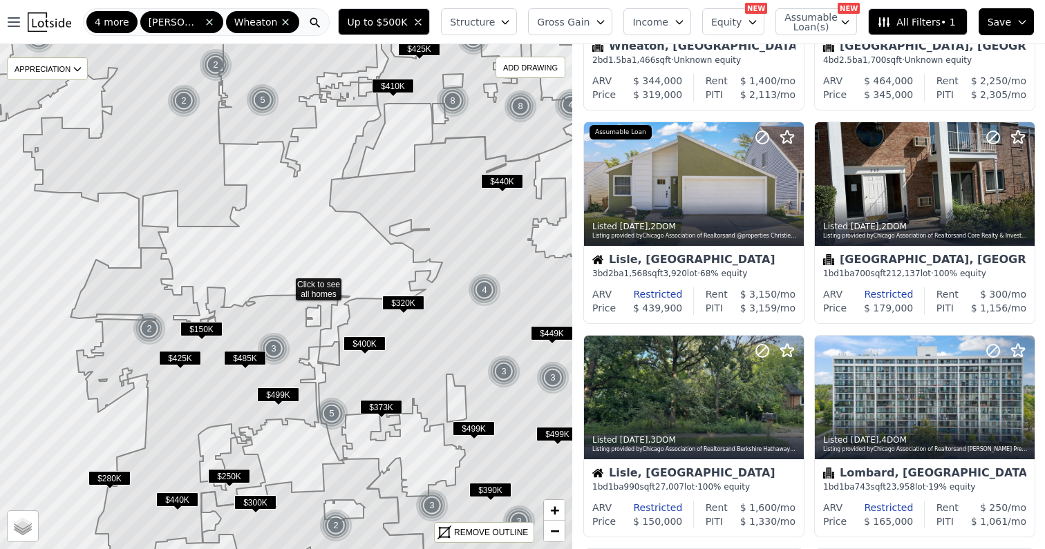
drag, startPoint x: 427, startPoint y: 417, endPoint x: 426, endPoint y: 341, distance: 75.3
click at [427, 341] on icon at bounding box center [465, 363] width 294 height 452
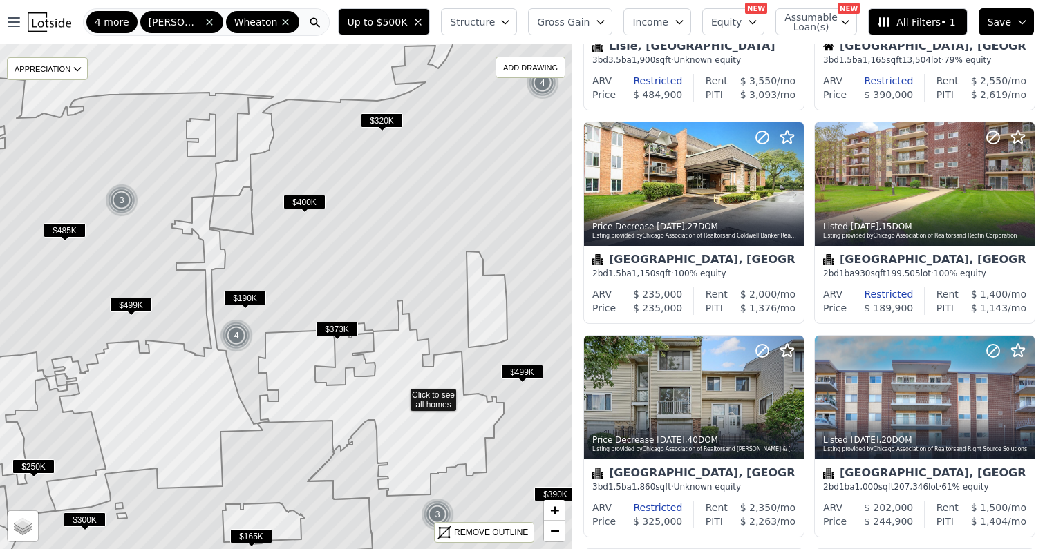
click at [401, 394] on icon at bounding box center [286, 297] width 691 height 610
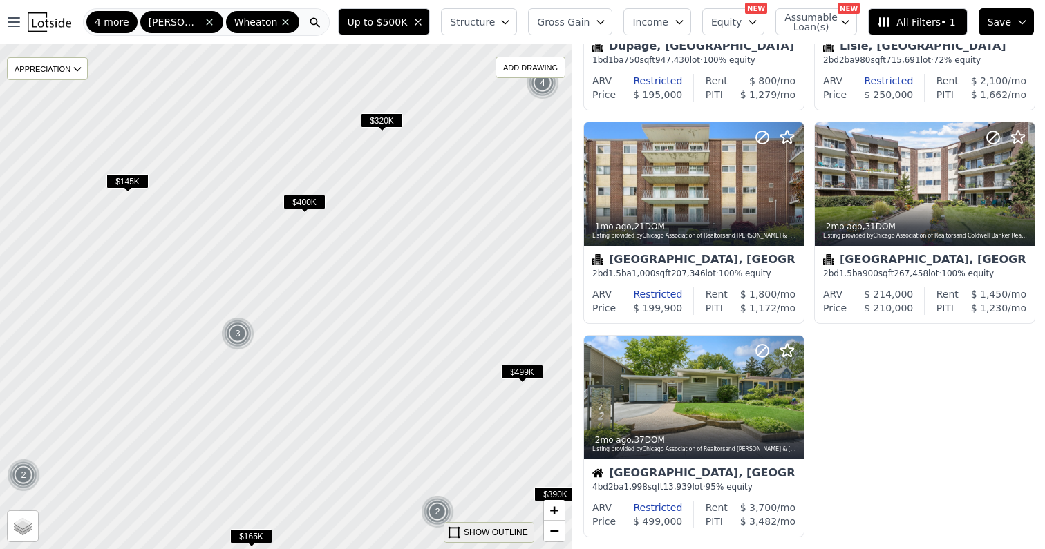
click at [493, 538] on div "SHOW OUTLINE" at bounding box center [496, 532] width 64 height 12
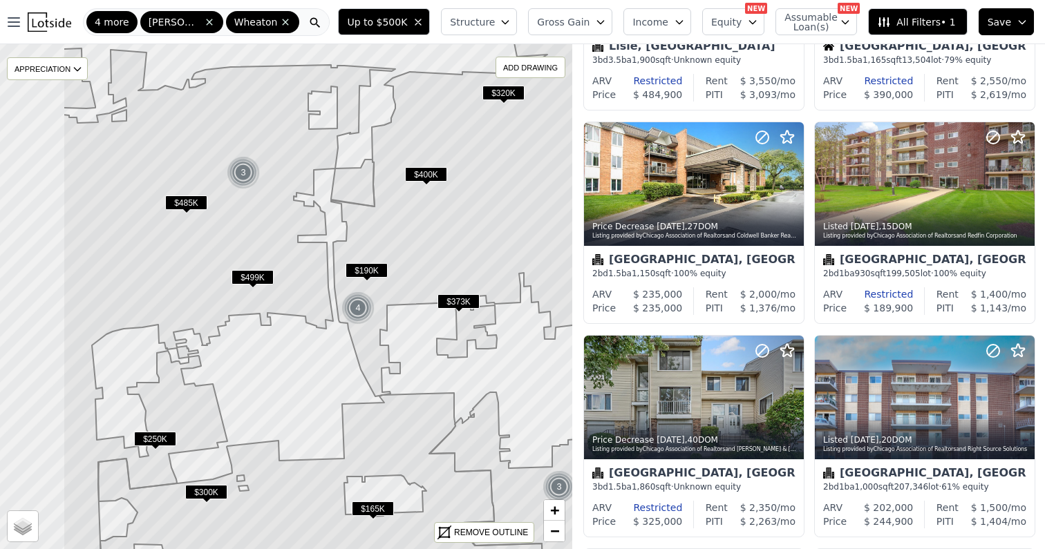
drag, startPoint x: 292, startPoint y: 140, endPoint x: 412, endPoint y: 112, distance: 124.0
click at [412, 112] on icon at bounding box center [541, 269] width 421 height 609
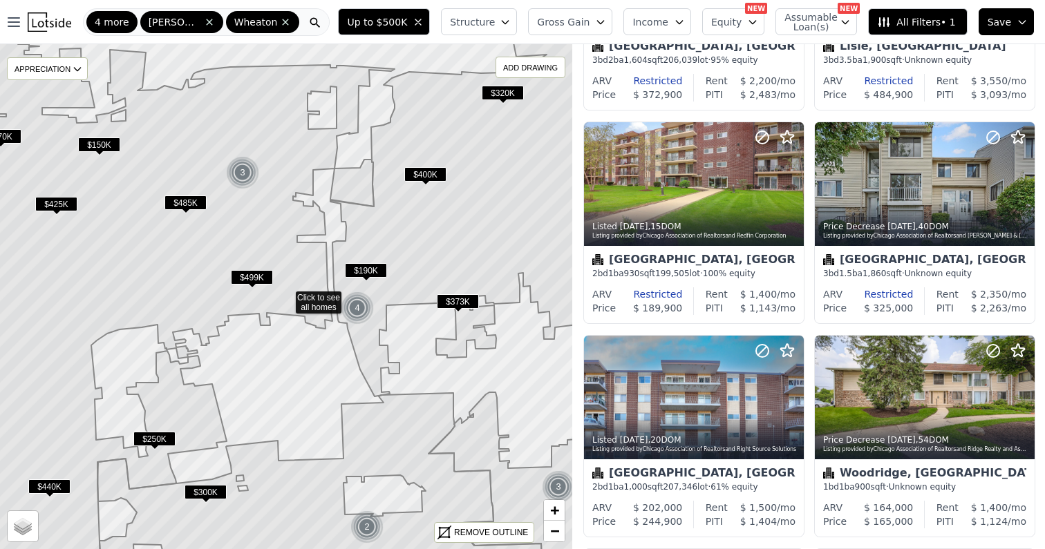
click at [289, 19] on div "4 more Glen Ellyn Wheaton" at bounding box center [206, 22] width 247 height 28
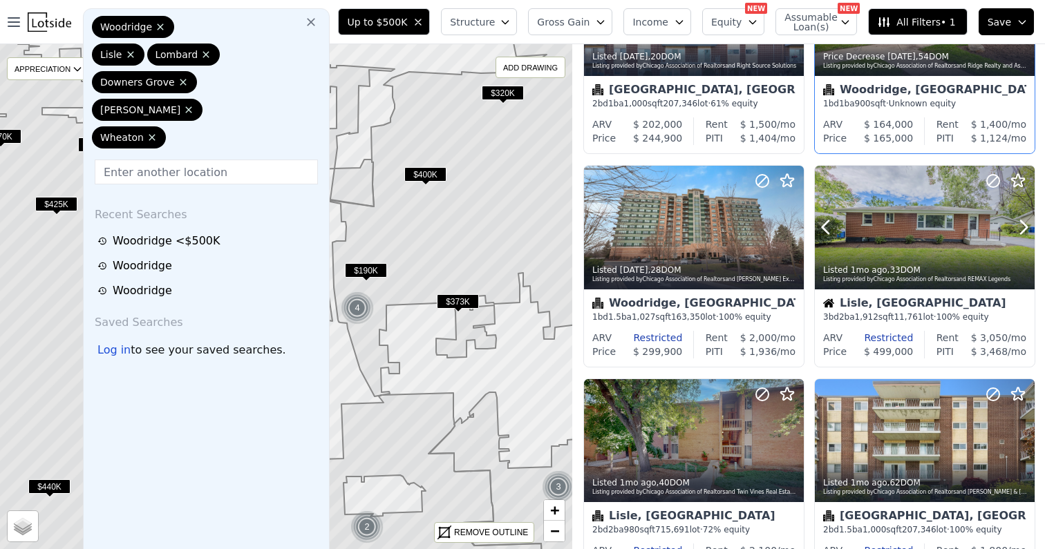
scroll to position [553, 0]
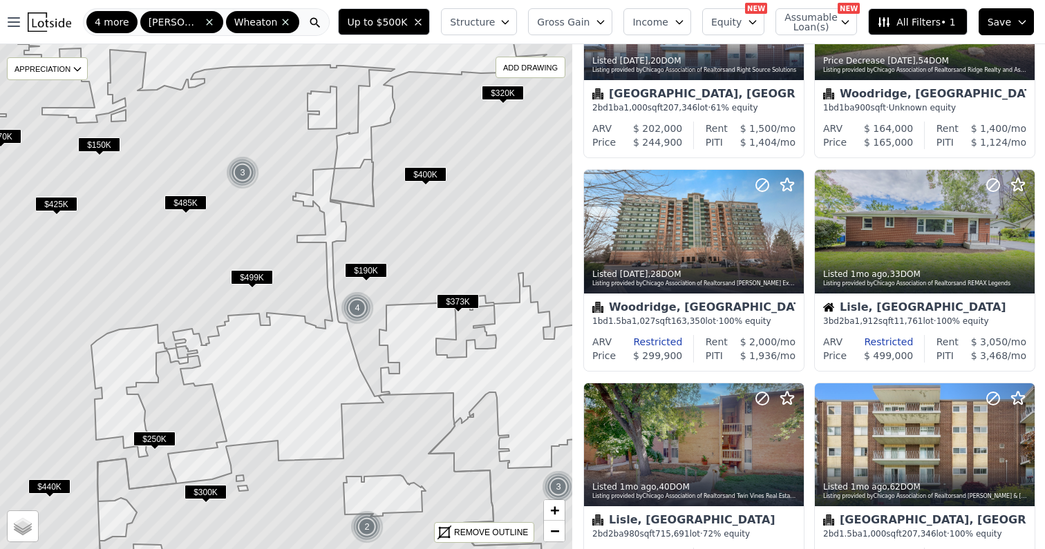
click at [494, 26] on span "Structure" at bounding box center [472, 22] width 44 height 14
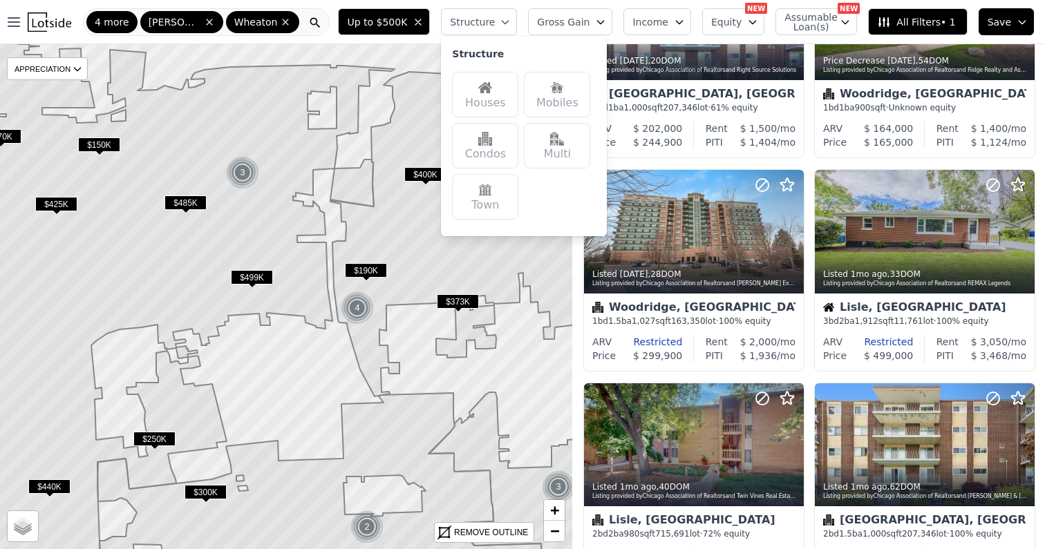
click at [507, 95] on div "Houses" at bounding box center [485, 95] width 66 height 46
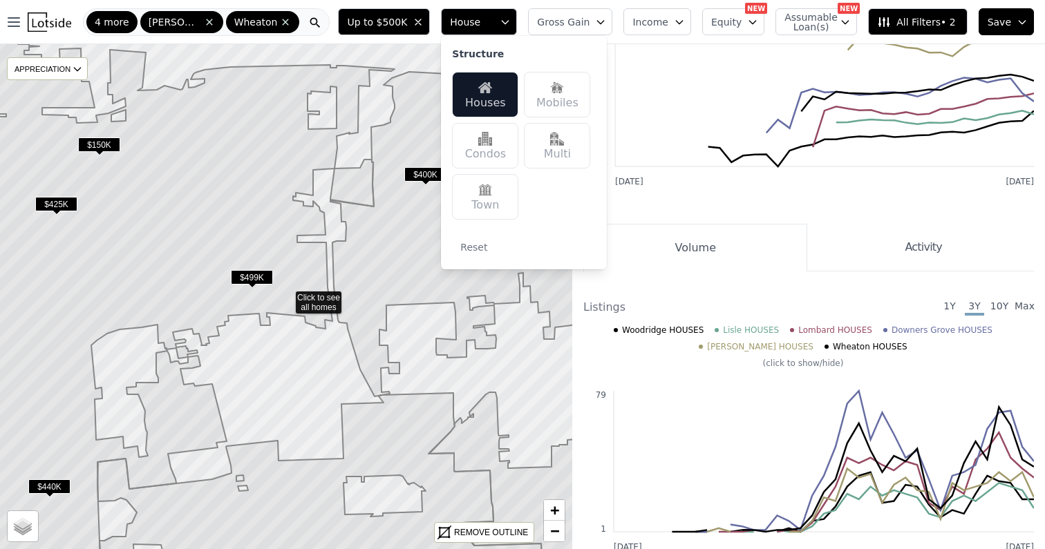
click at [502, 211] on div "Town" at bounding box center [485, 197] width 66 height 46
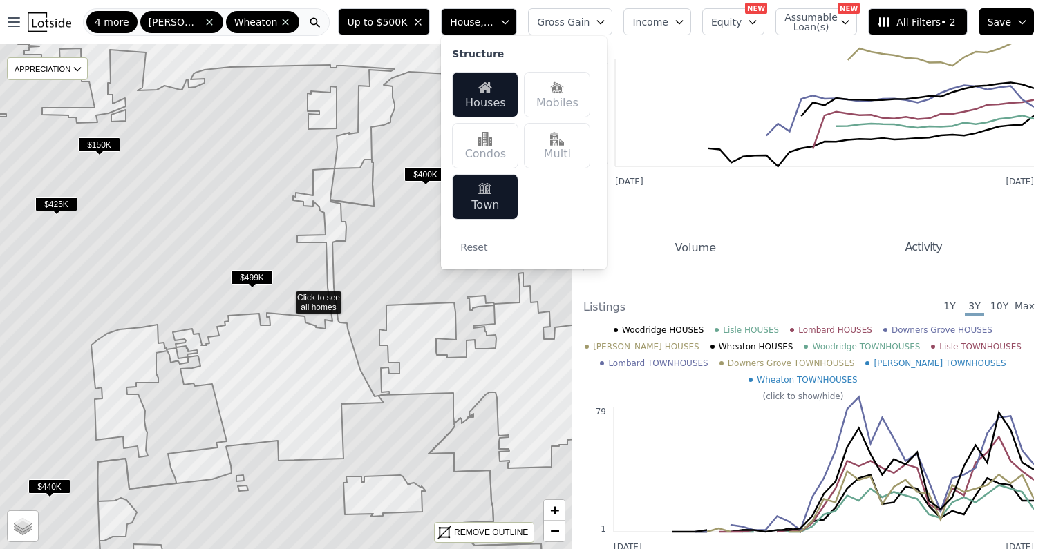
click at [652, 187] on icon "Aug 2022 Aug 2025 $180 $346" at bounding box center [808, 73] width 450 height 235
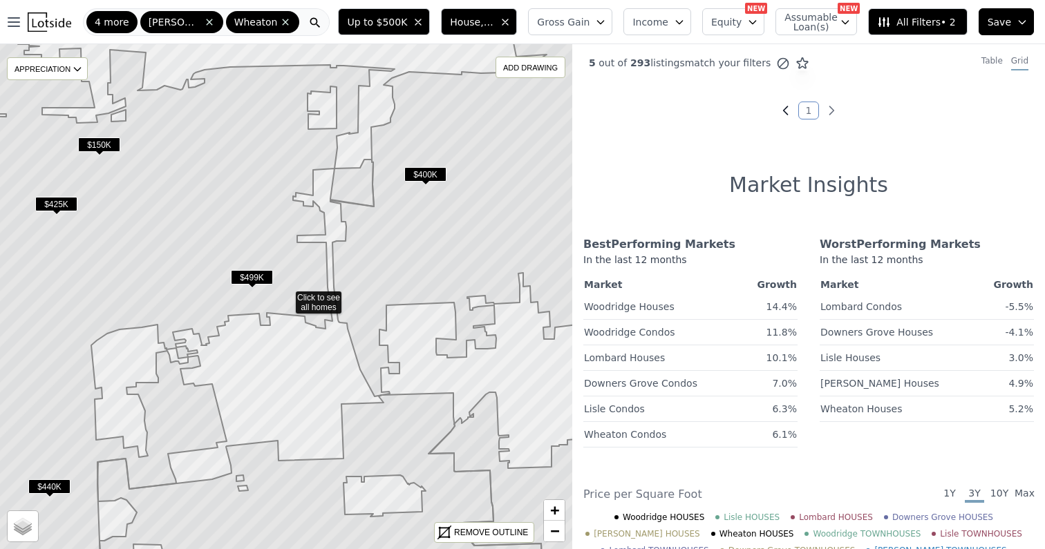
click at [784, 109] on icon "Previous page" at bounding box center [785, 110] width 4 height 8
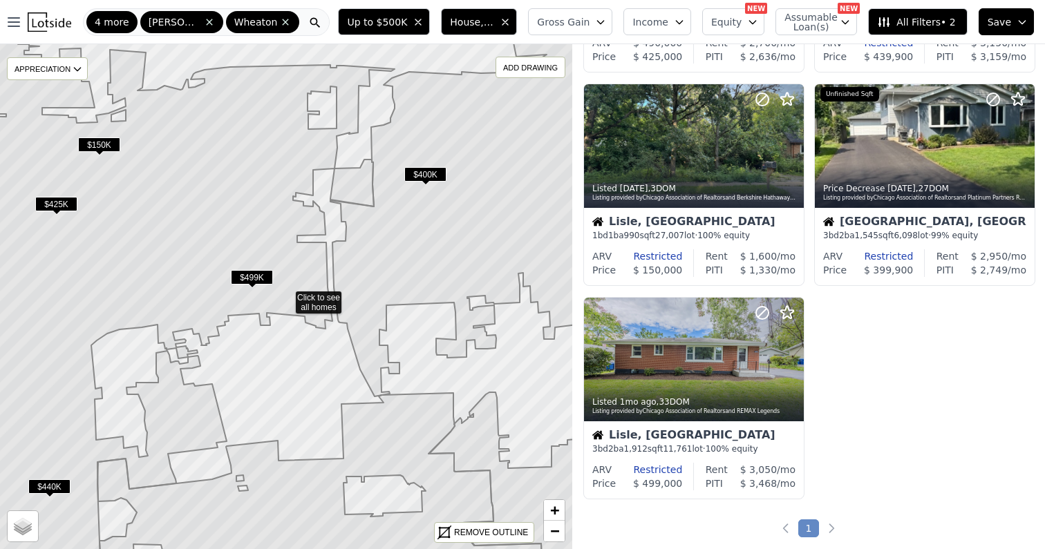
scroll to position [210, 0]
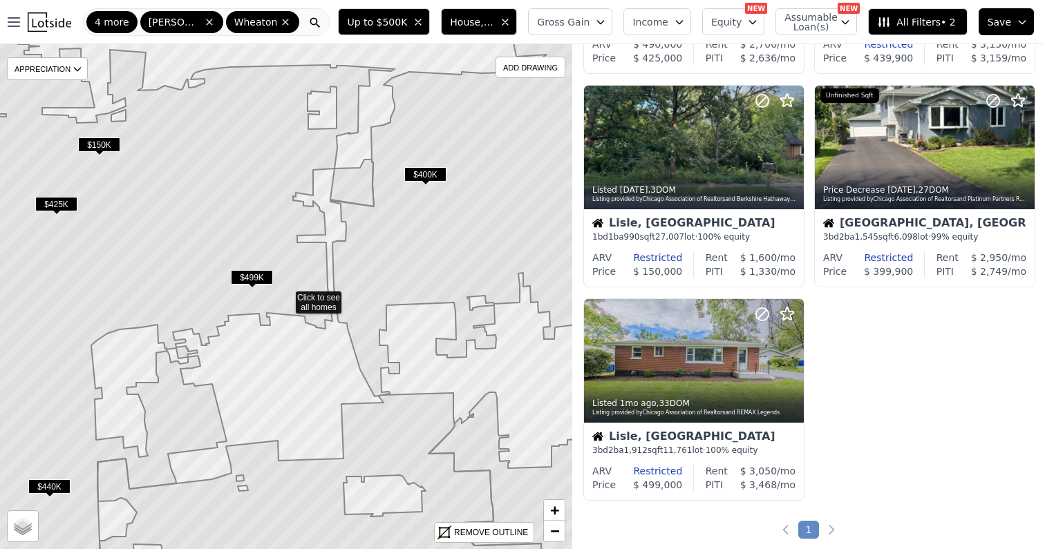
click at [402, 329] on icon at bounding box center [286, 297] width 691 height 610
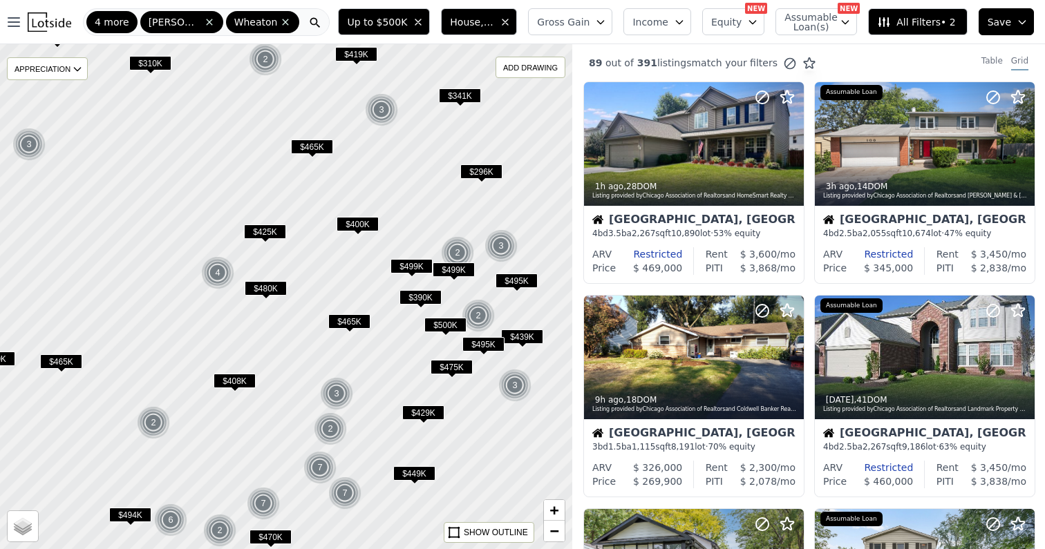
drag, startPoint x: 371, startPoint y: 328, endPoint x: 323, endPoint y: 328, distance: 47.7
click at [323, 328] on div at bounding box center [286, 297] width 687 height 606
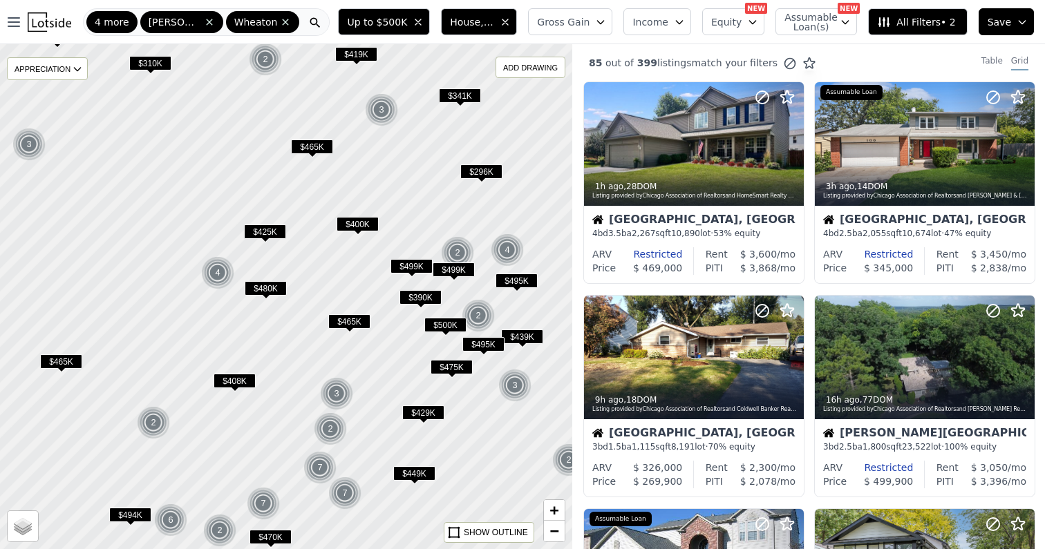
click at [233, 384] on span "$408K" at bounding box center [234, 381] width 42 height 15
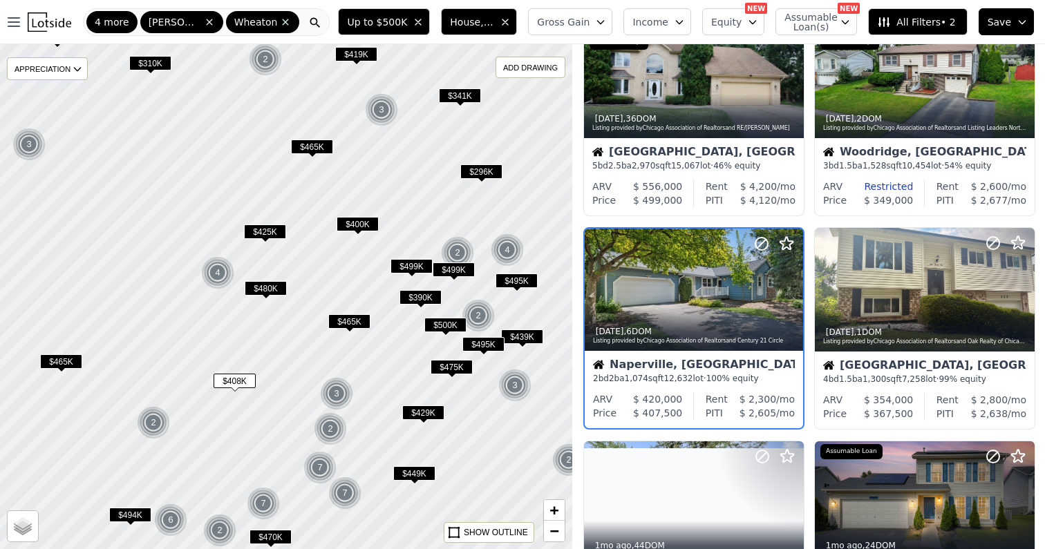
scroll to position [504, 0]
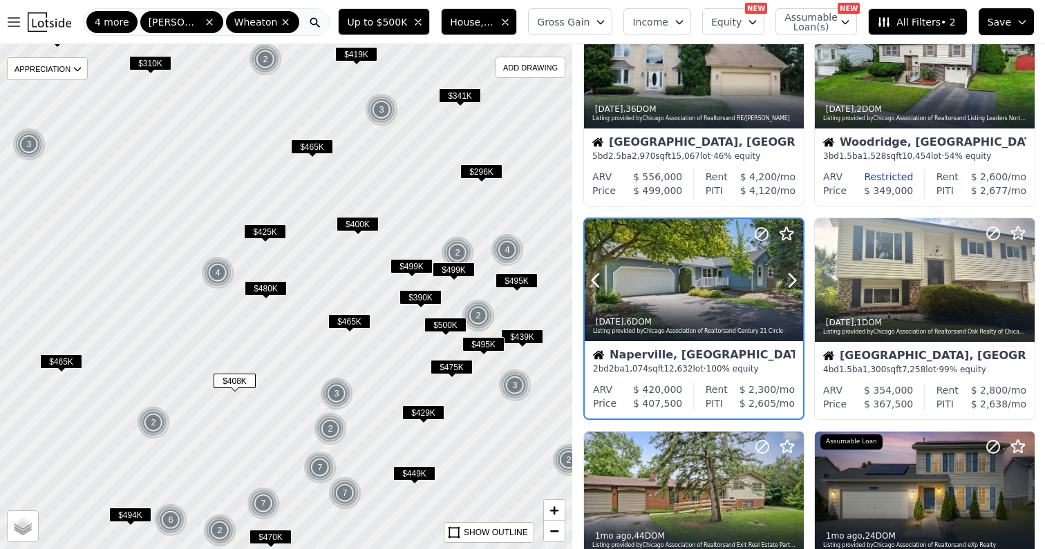
click at [752, 290] on div at bounding box center [758, 263] width 88 height 88
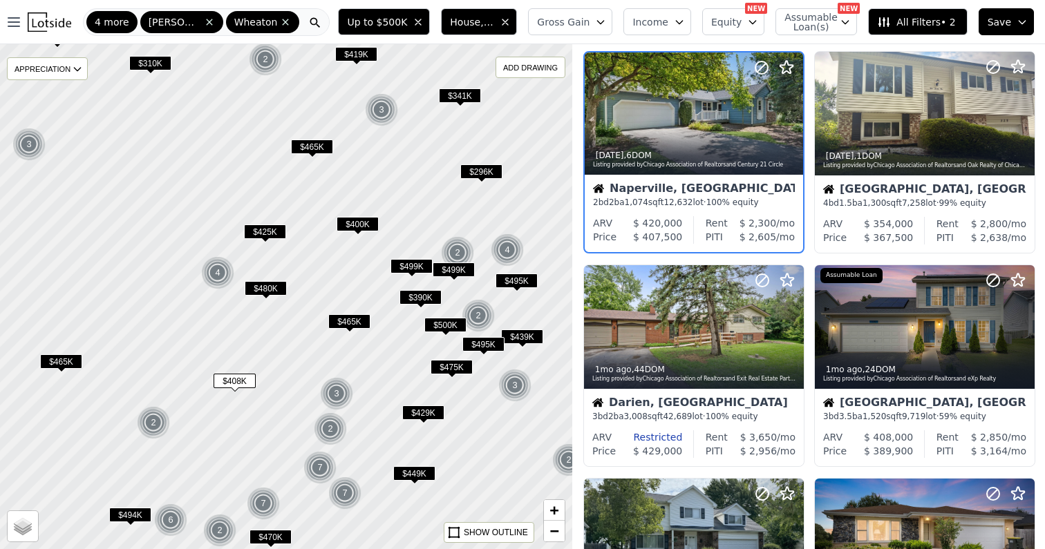
scroll to position [674, 0]
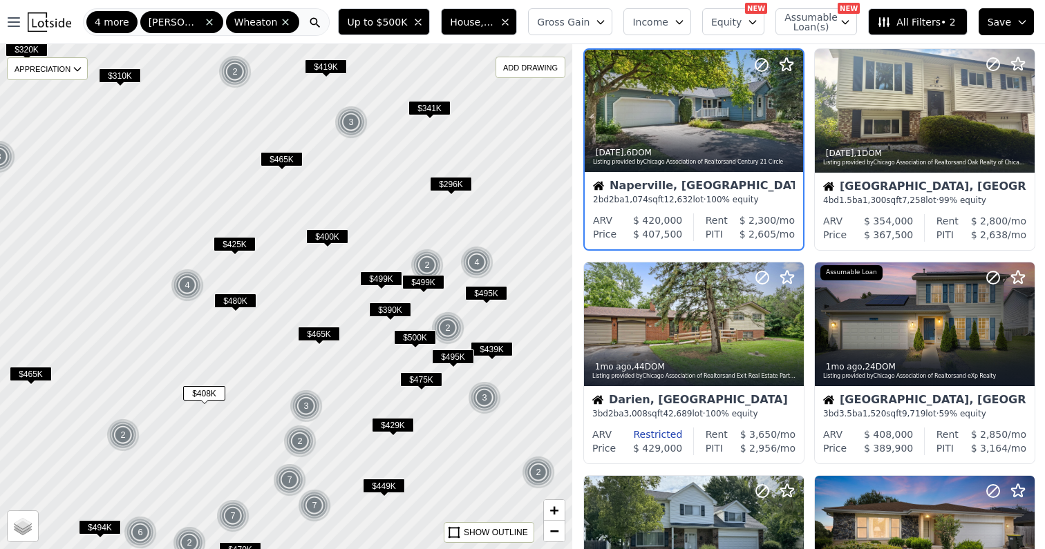
drag, startPoint x: 389, startPoint y: 377, endPoint x: 357, endPoint y: 390, distance: 35.0
click at [357, 390] on div at bounding box center [286, 297] width 687 height 606
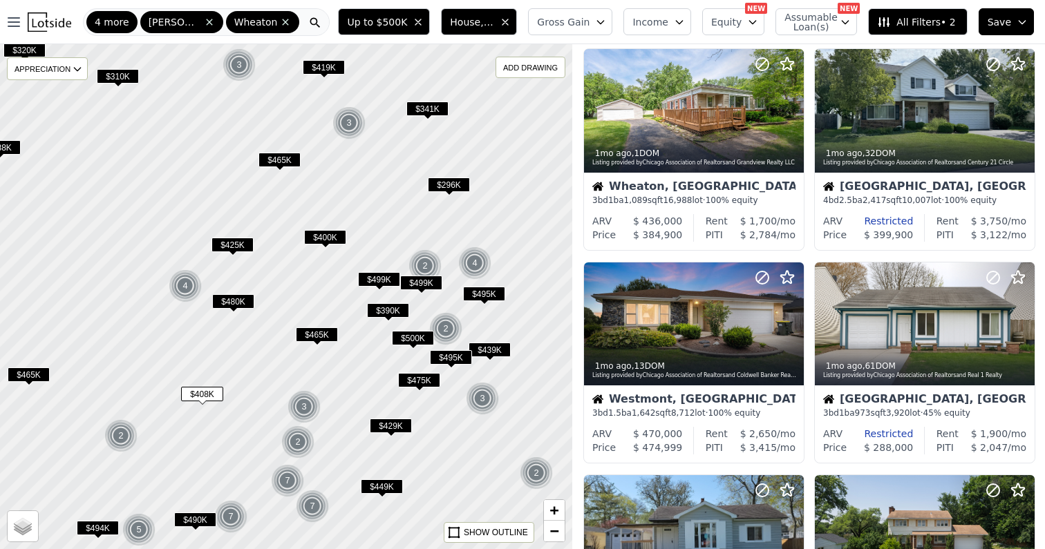
scroll to position [247, 0]
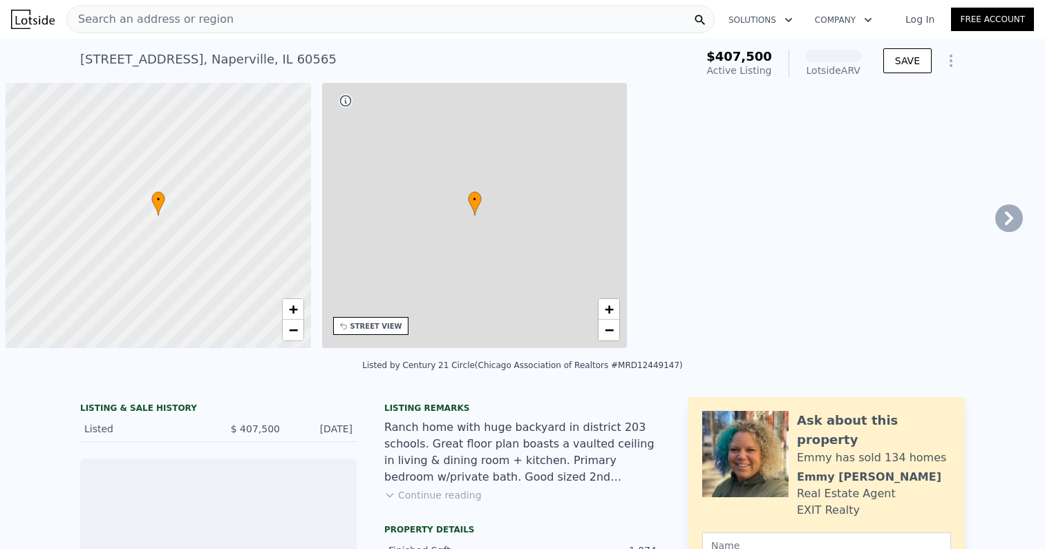
scroll to position [0, 6]
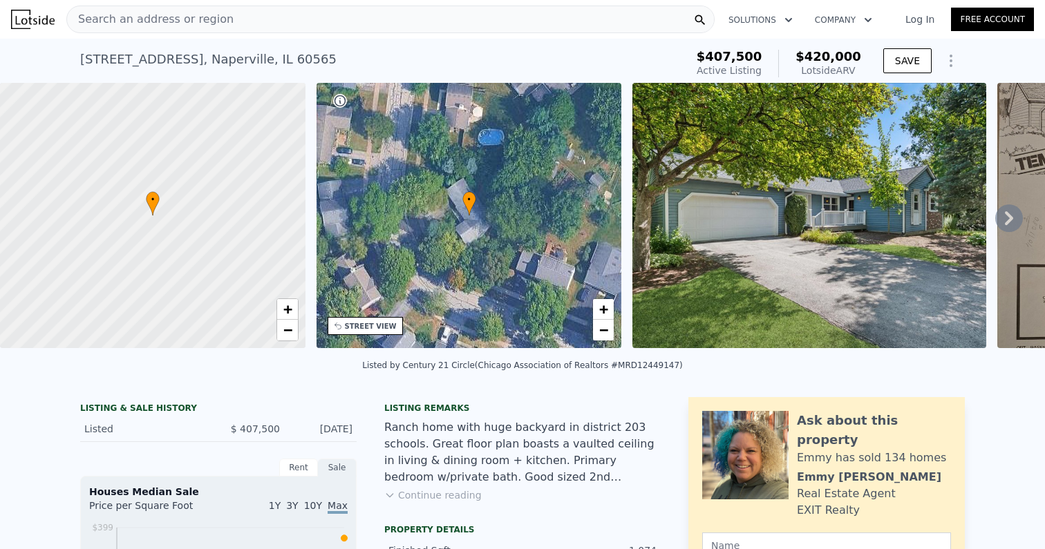
click at [1007, 214] on icon at bounding box center [1009, 218] width 8 height 14
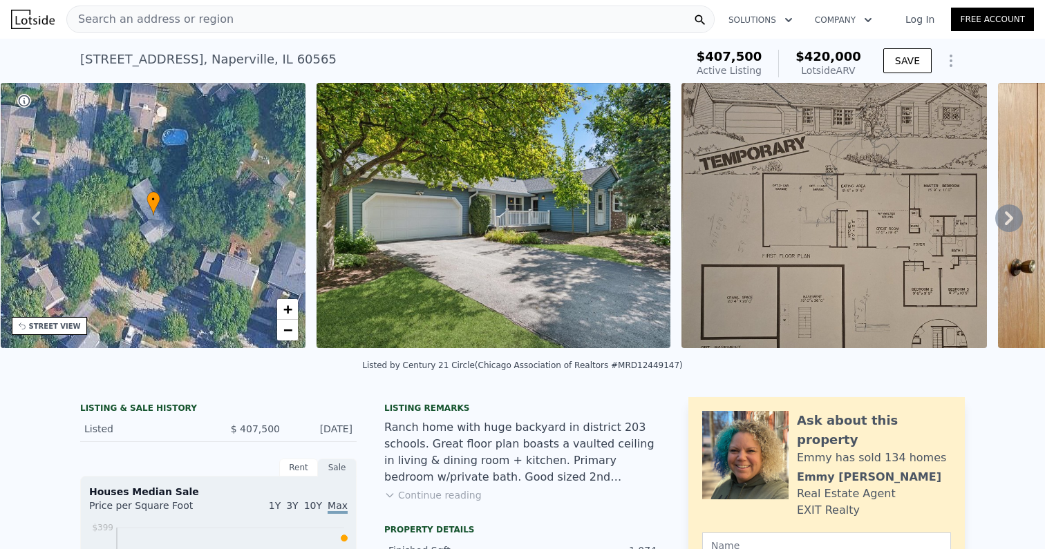
click at [1007, 214] on icon at bounding box center [1009, 218] width 8 height 14
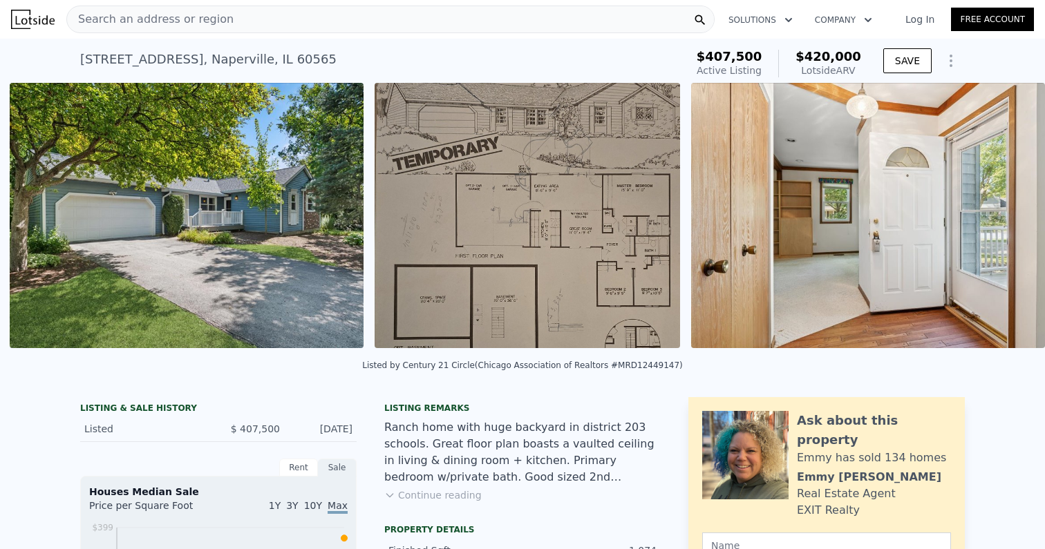
scroll to position [0, 632]
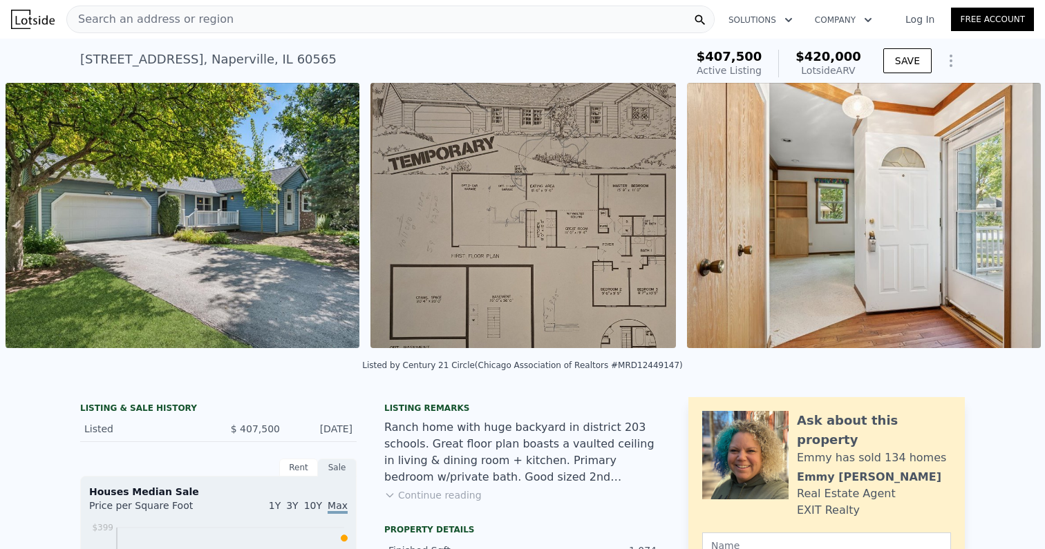
click at [1007, 214] on img at bounding box center [864, 215] width 354 height 265
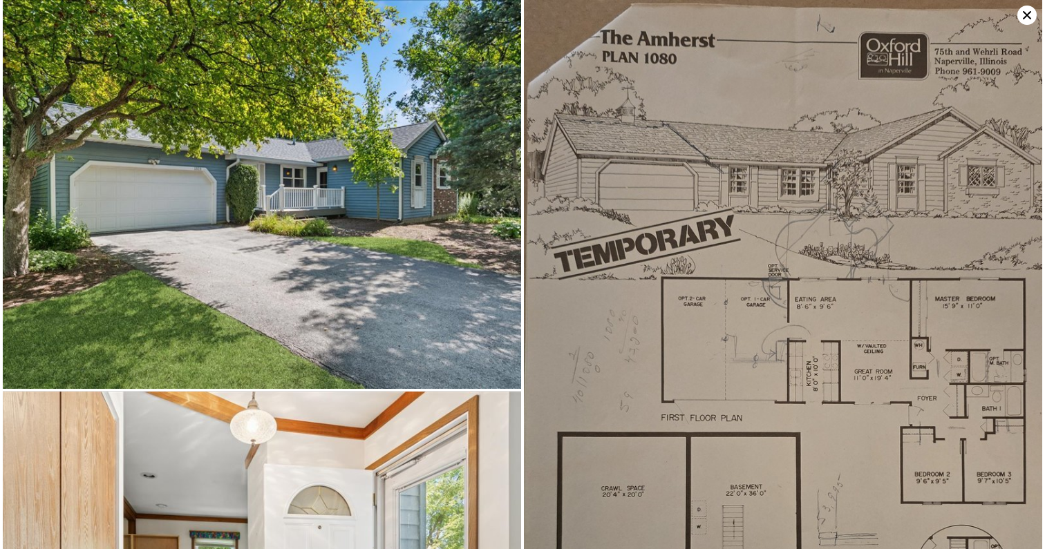
scroll to position [0, 0]
click at [1037, 13] on img at bounding box center [783, 349] width 518 height 699
click at [1034, 15] on icon at bounding box center [1026, 15] width 19 height 19
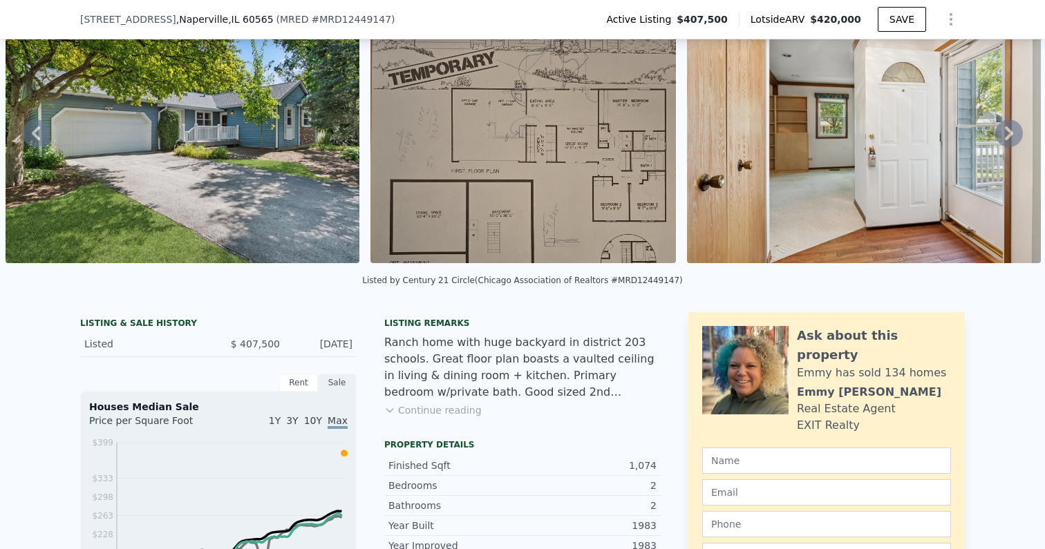
scroll to position [80, 0]
click at [465, 408] on button "Continue reading" at bounding box center [432, 410] width 97 height 14
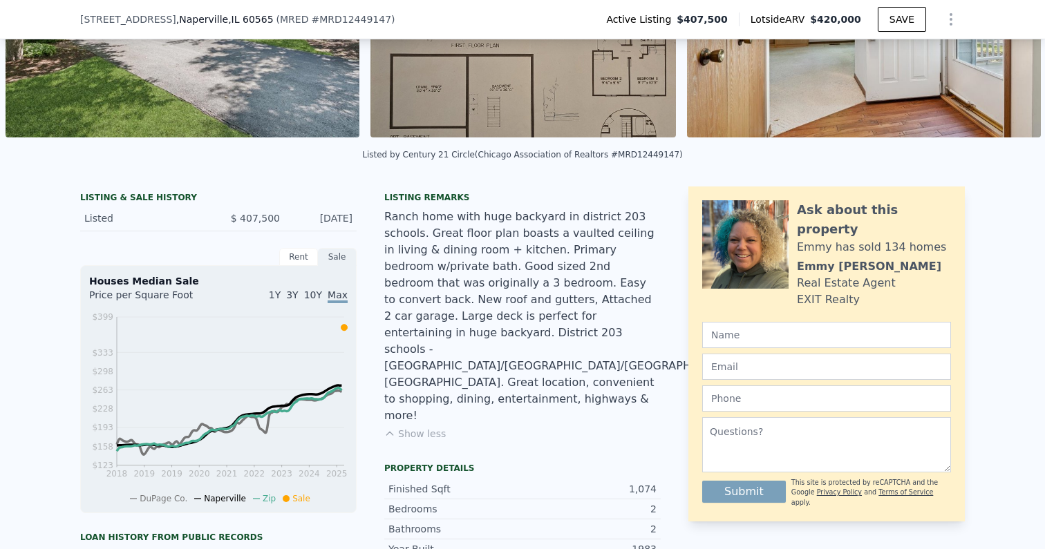
scroll to position [213, 0]
